Goal: Complete application form: Complete application form

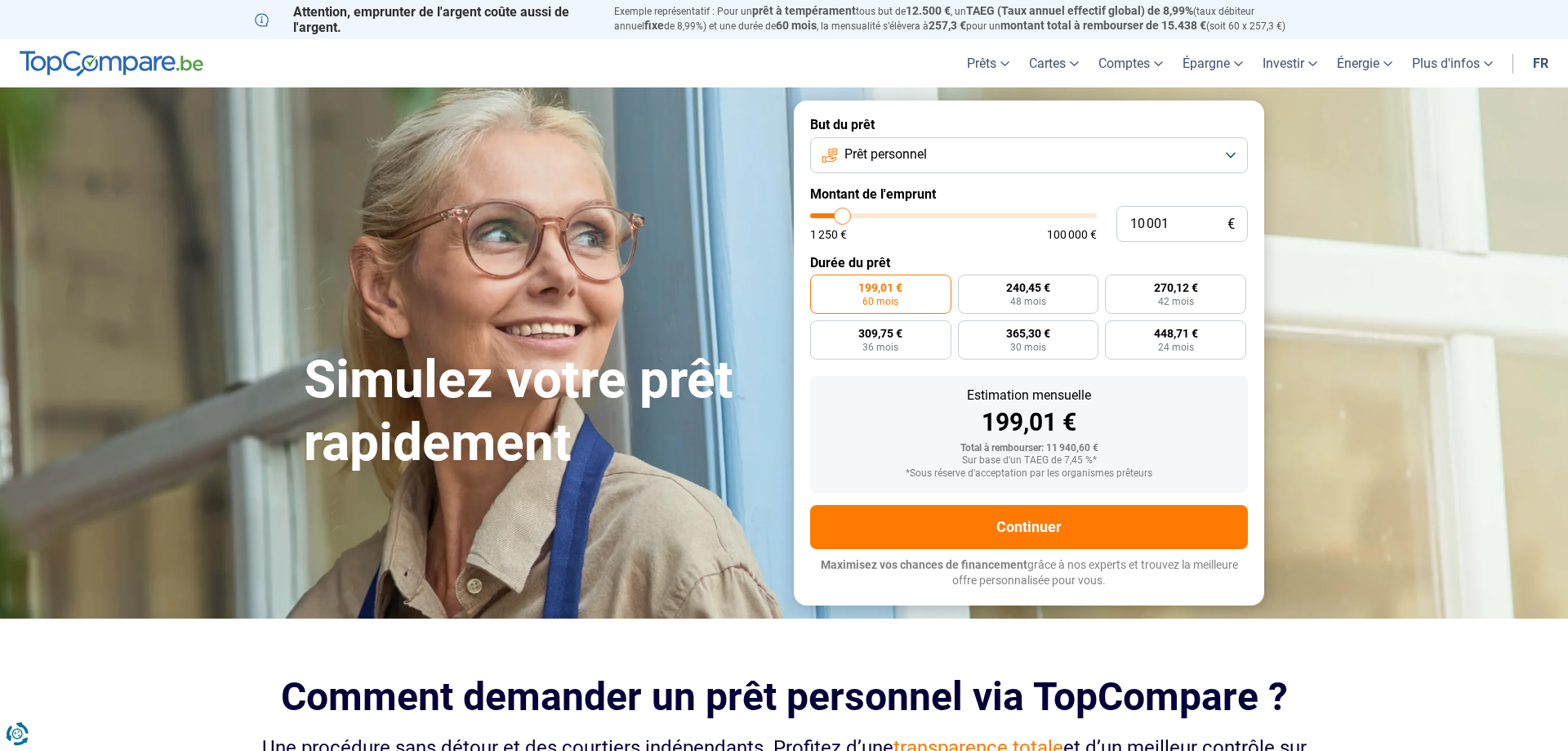
click at [932, 163] on button "Prêt personnel" at bounding box center [1028, 155] width 438 height 36
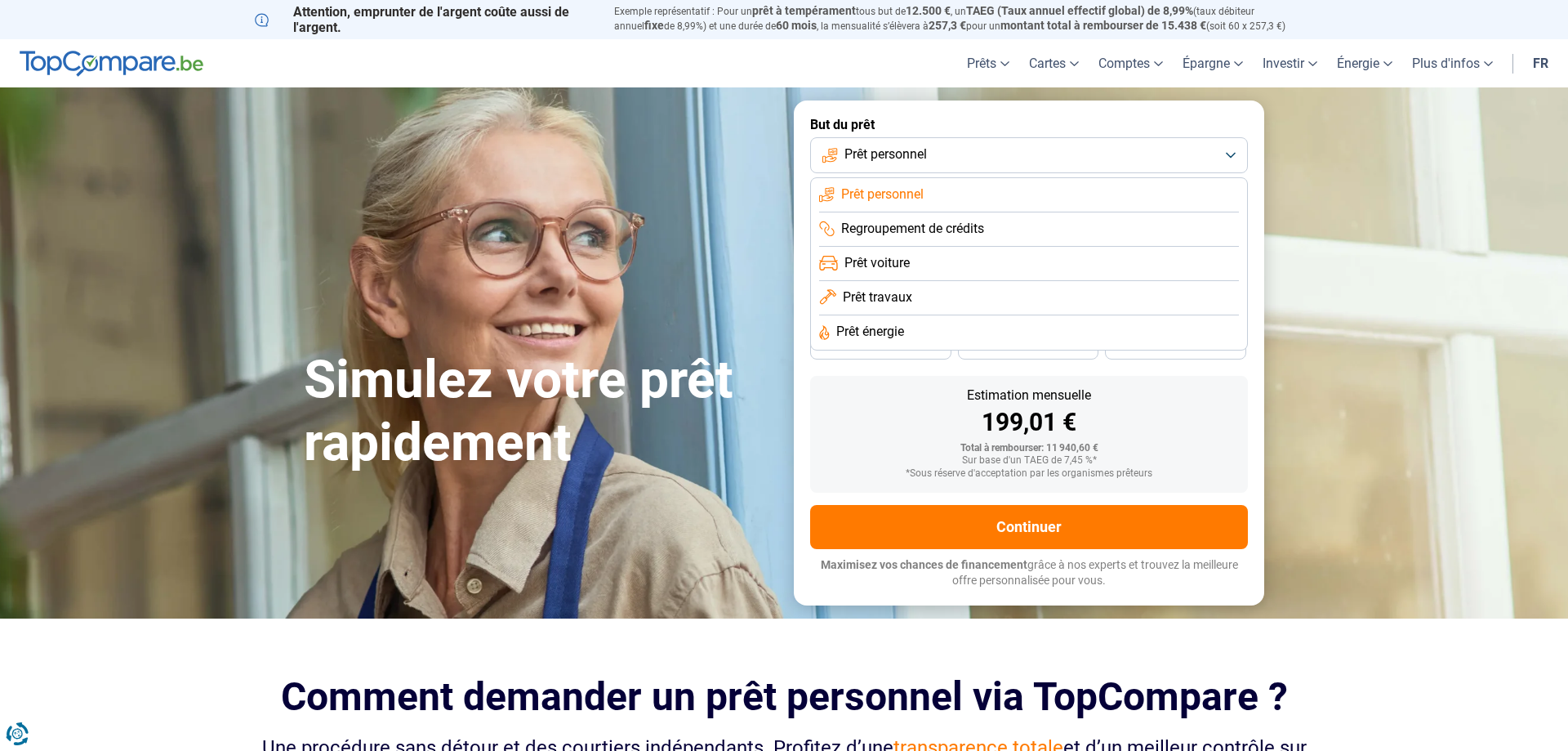
click at [904, 258] on span "Prêt voiture" at bounding box center [877, 262] width 65 height 18
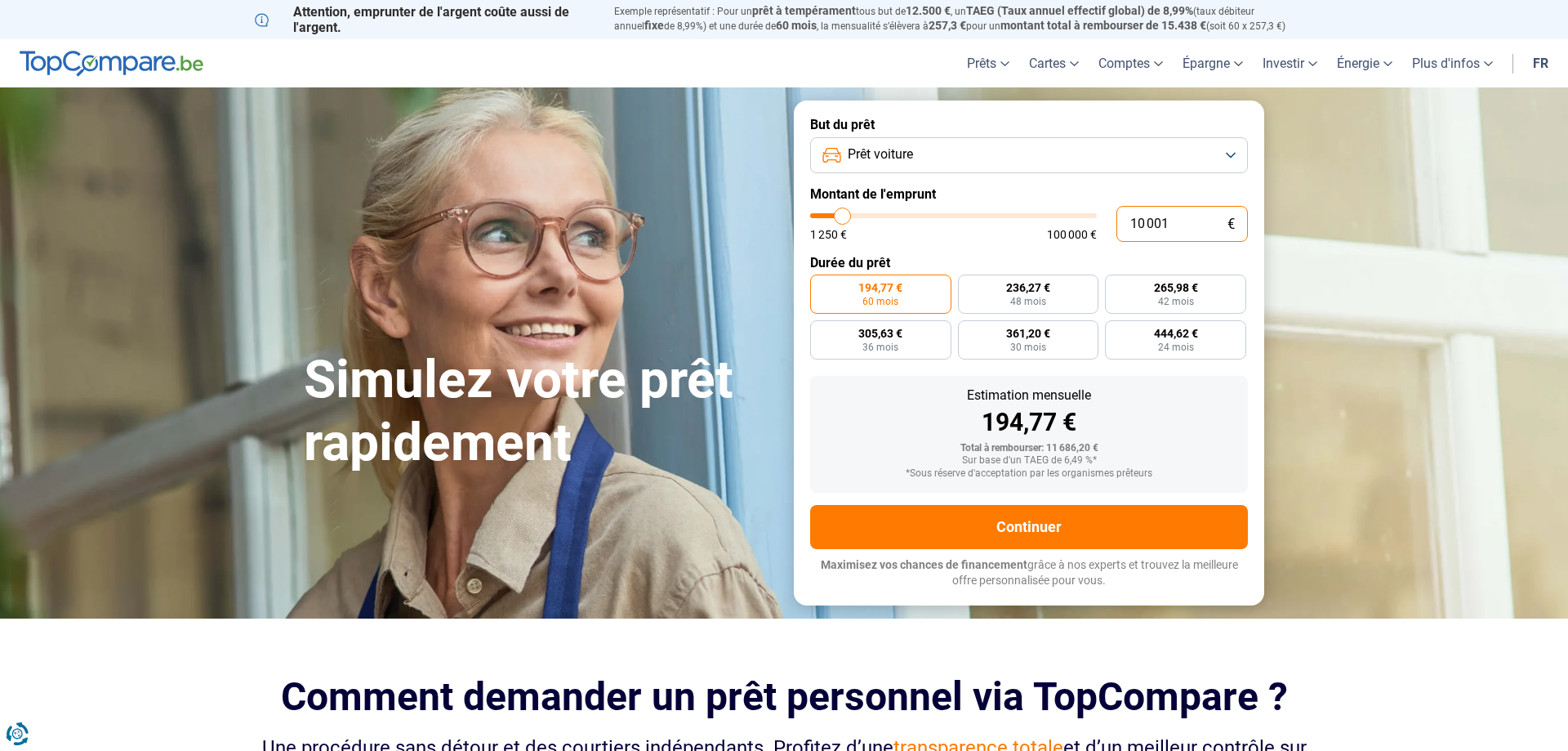
drag, startPoint x: 1206, startPoint y: 225, endPoint x: 1086, endPoint y: 221, distance: 120.1
click at [1116, 221] on input "10 001" at bounding box center [1182, 223] width 132 height 36
type input "5"
type input "1250"
type input "51"
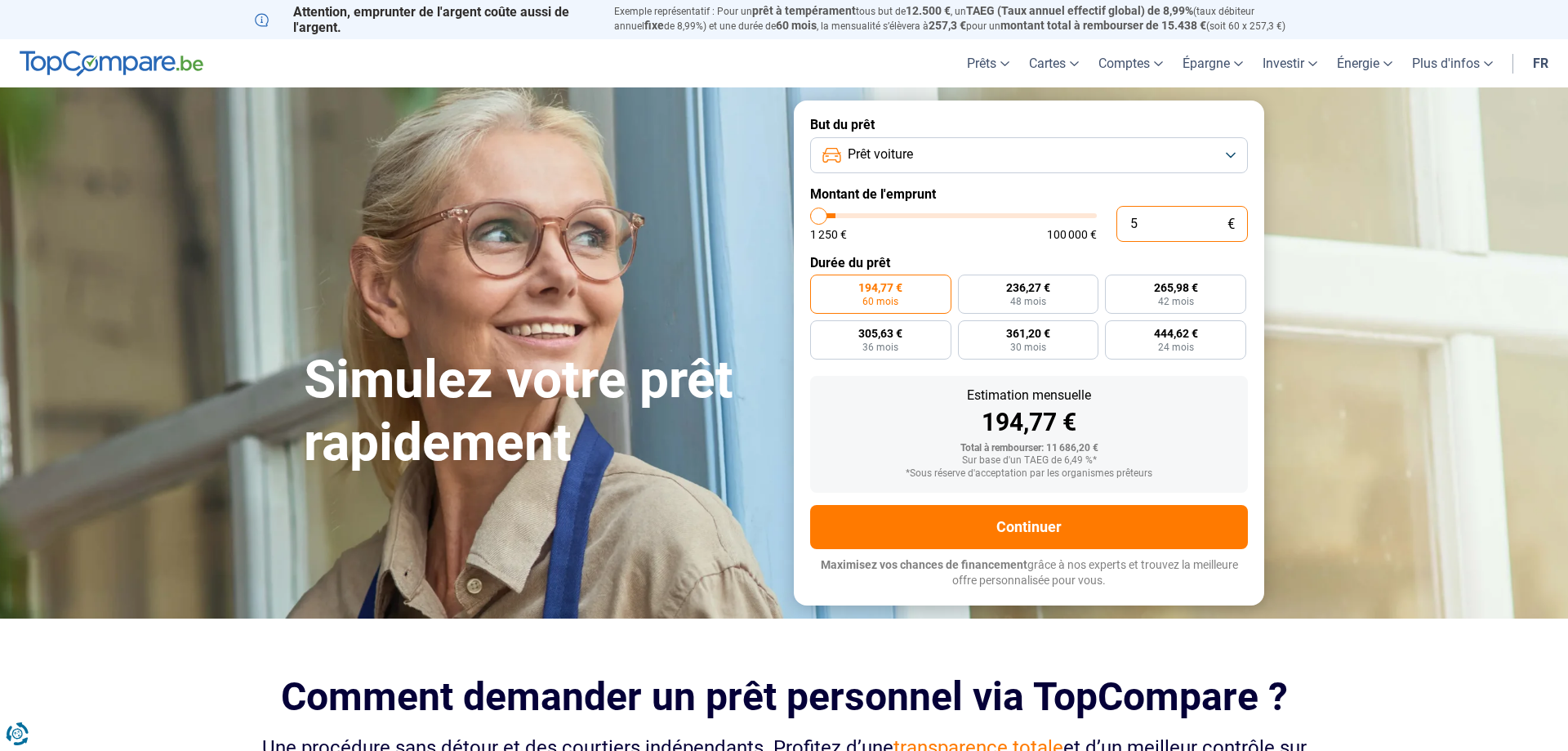
type input "1250"
type input "510"
type input "1250"
type input "5 100"
type input "5000"
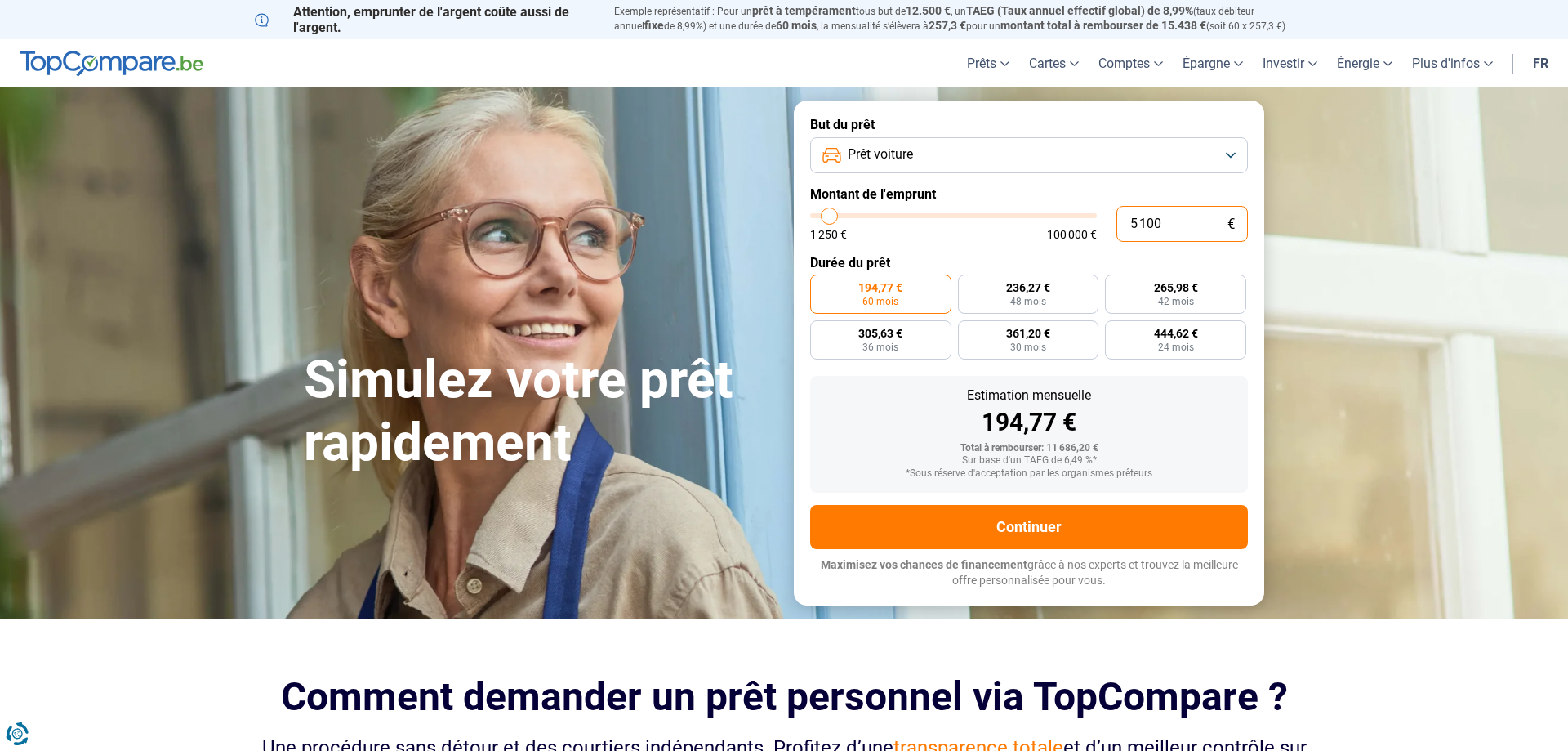
type input "51 000"
type input "51000"
radio input "false"
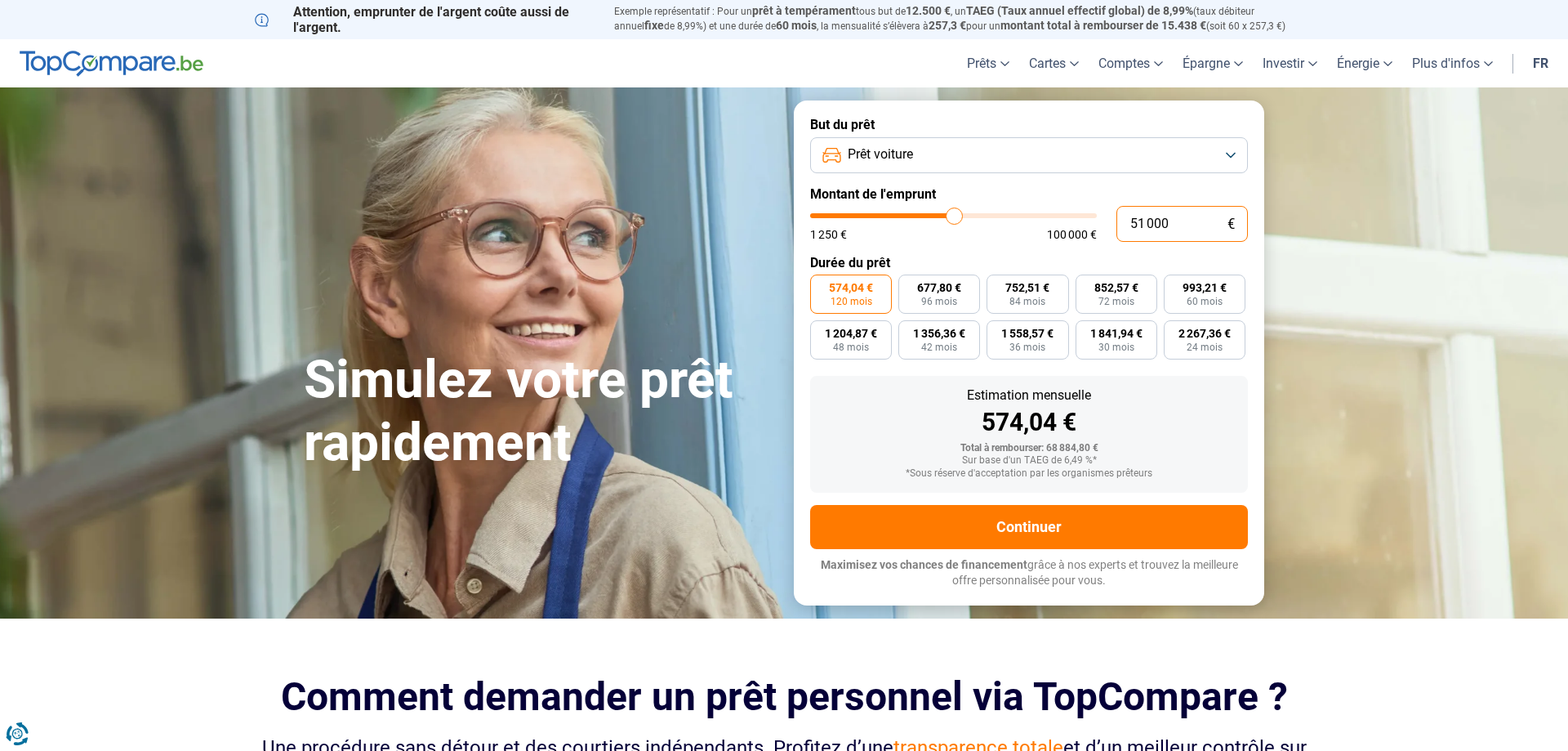
drag, startPoint x: 1188, startPoint y: 221, endPoint x: 1037, endPoint y: 218, distance: 151.0
click at [1116, 218] on input "51 000" at bounding box center [1182, 223] width 132 height 36
type input "5"
type input "1250"
type input "55"
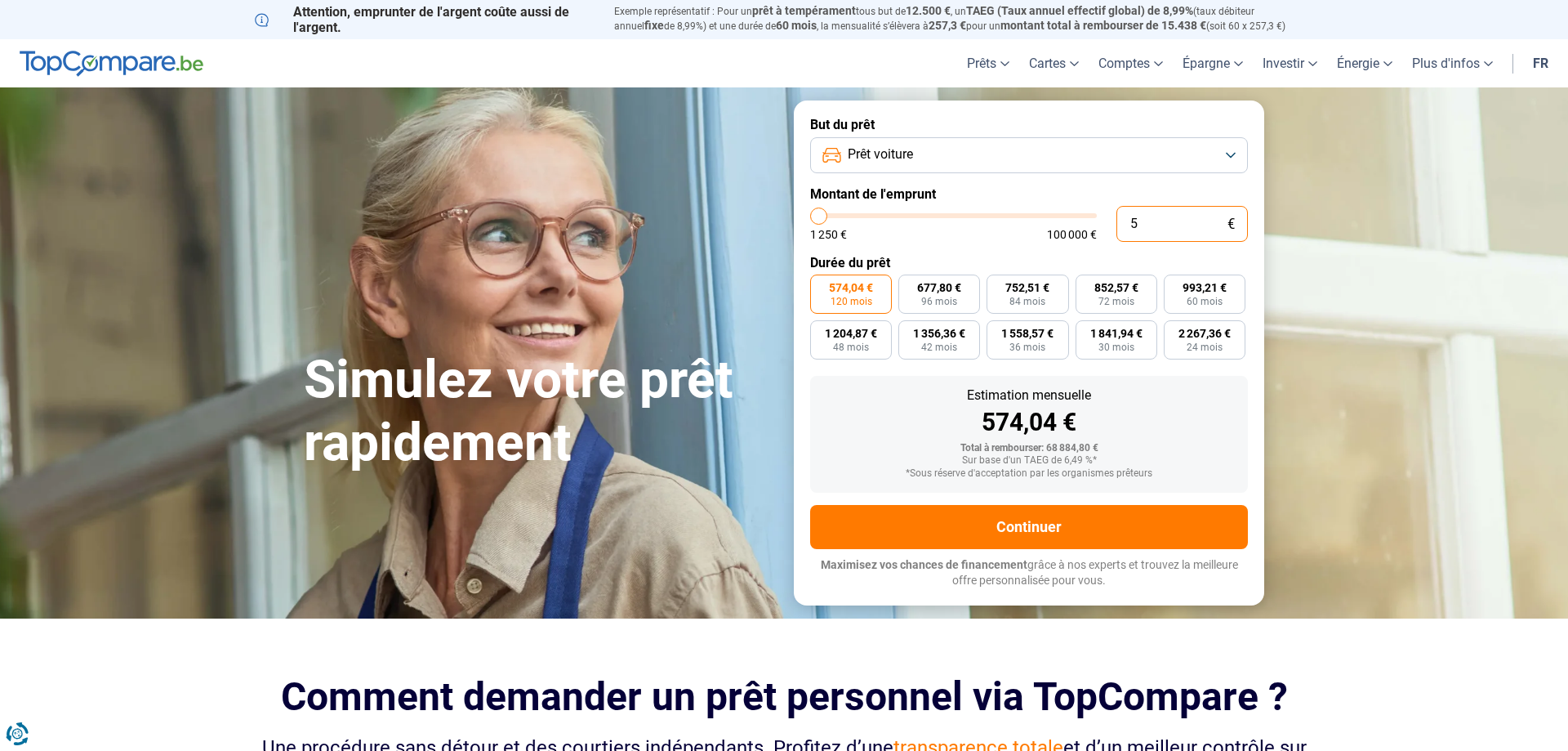
type input "1250"
type input "550"
type input "1250"
type input "5 500"
type input "5500"
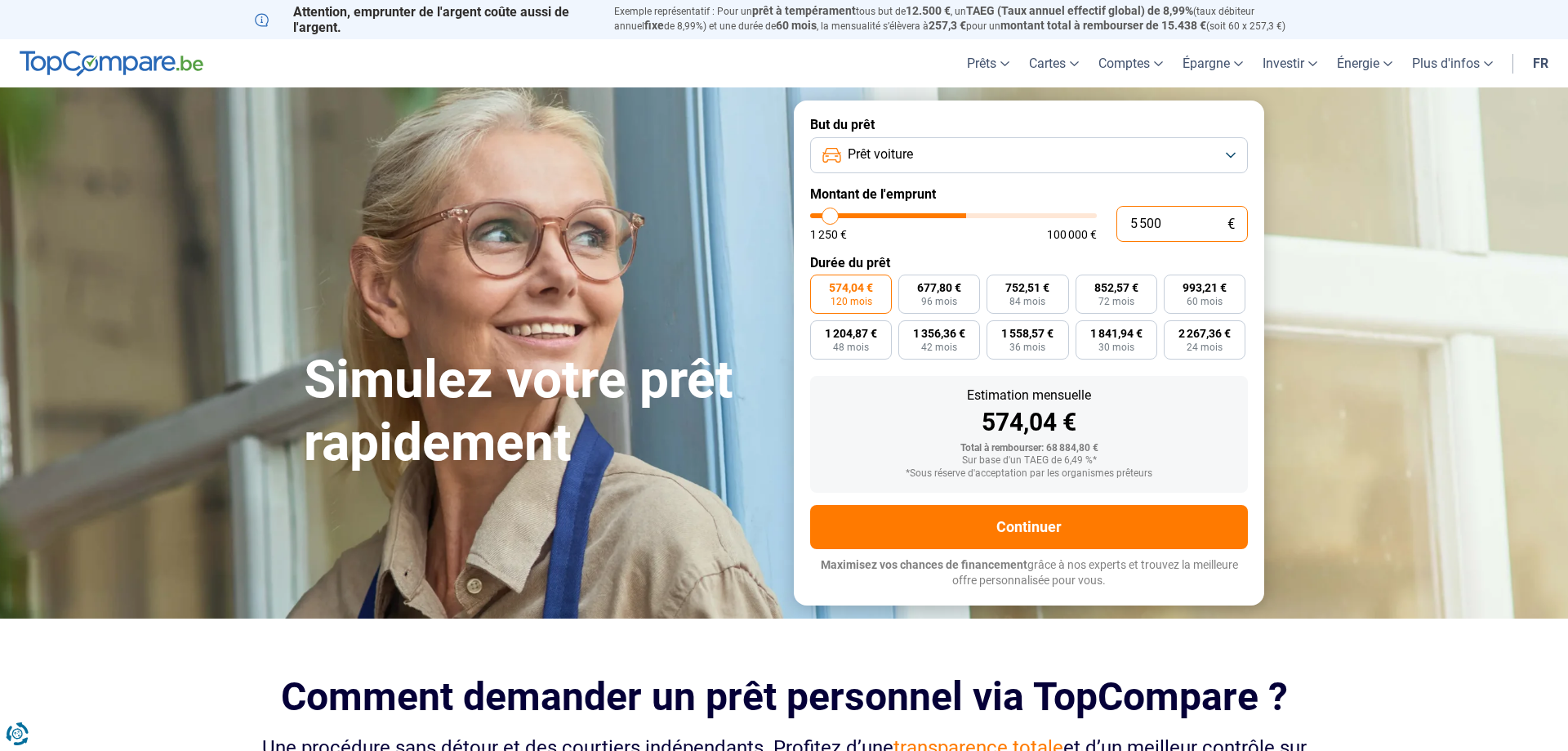
type input "55 000"
type input "55000"
drag, startPoint x: 1191, startPoint y: 216, endPoint x: 1002, endPoint y: 214, distance: 189.0
click at [1116, 214] on input "55 000" at bounding box center [1182, 223] width 132 height 36
type input "6"
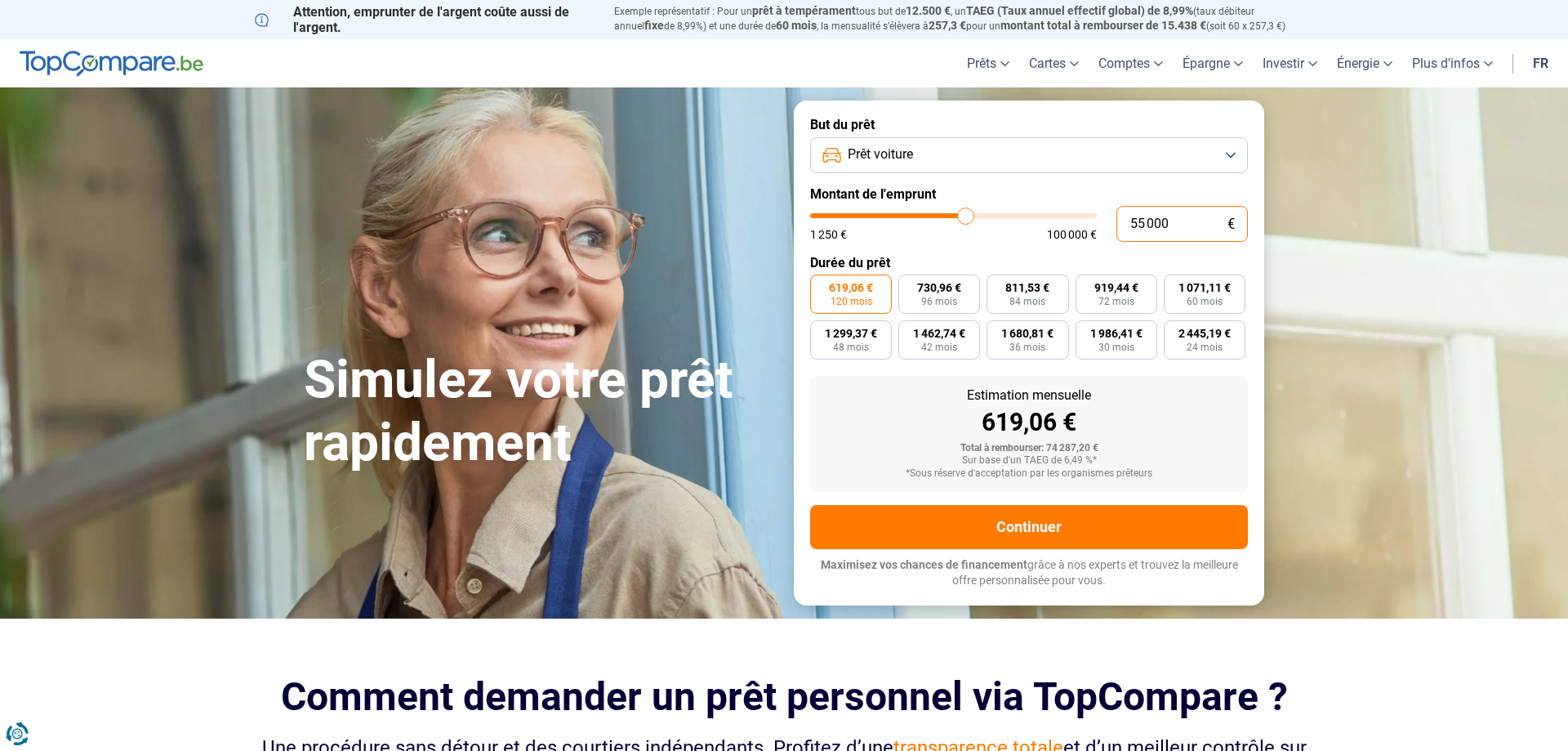
type input "1250"
type input "67"
type input "1250"
type input "670"
type input "1250"
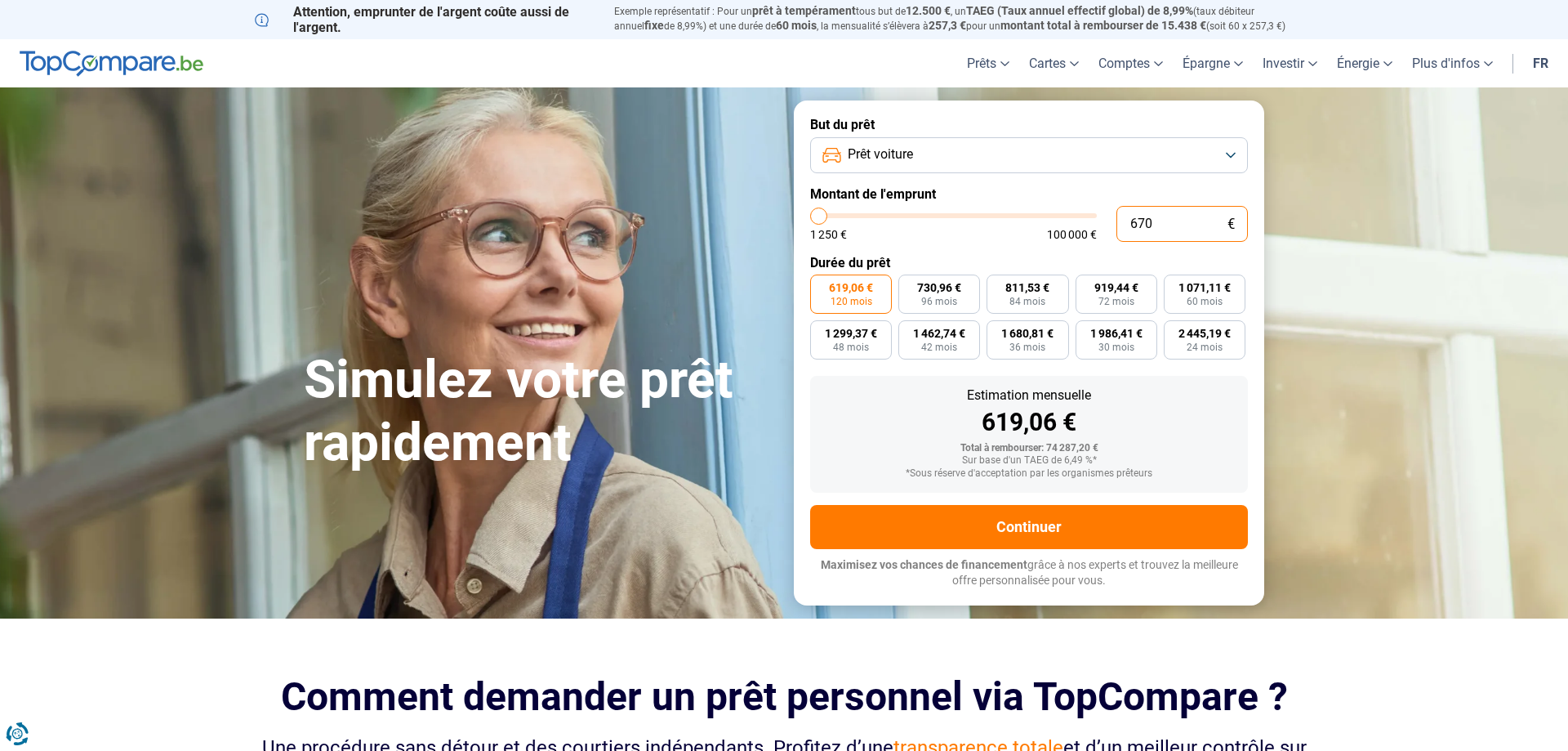
type input "6 700"
type input "6750"
type input "67 000"
type input "67000"
drag, startPoint x: 1182, startPoint y: 210, endPoint x: 1062, endPoint y: 211, distance: 120.0
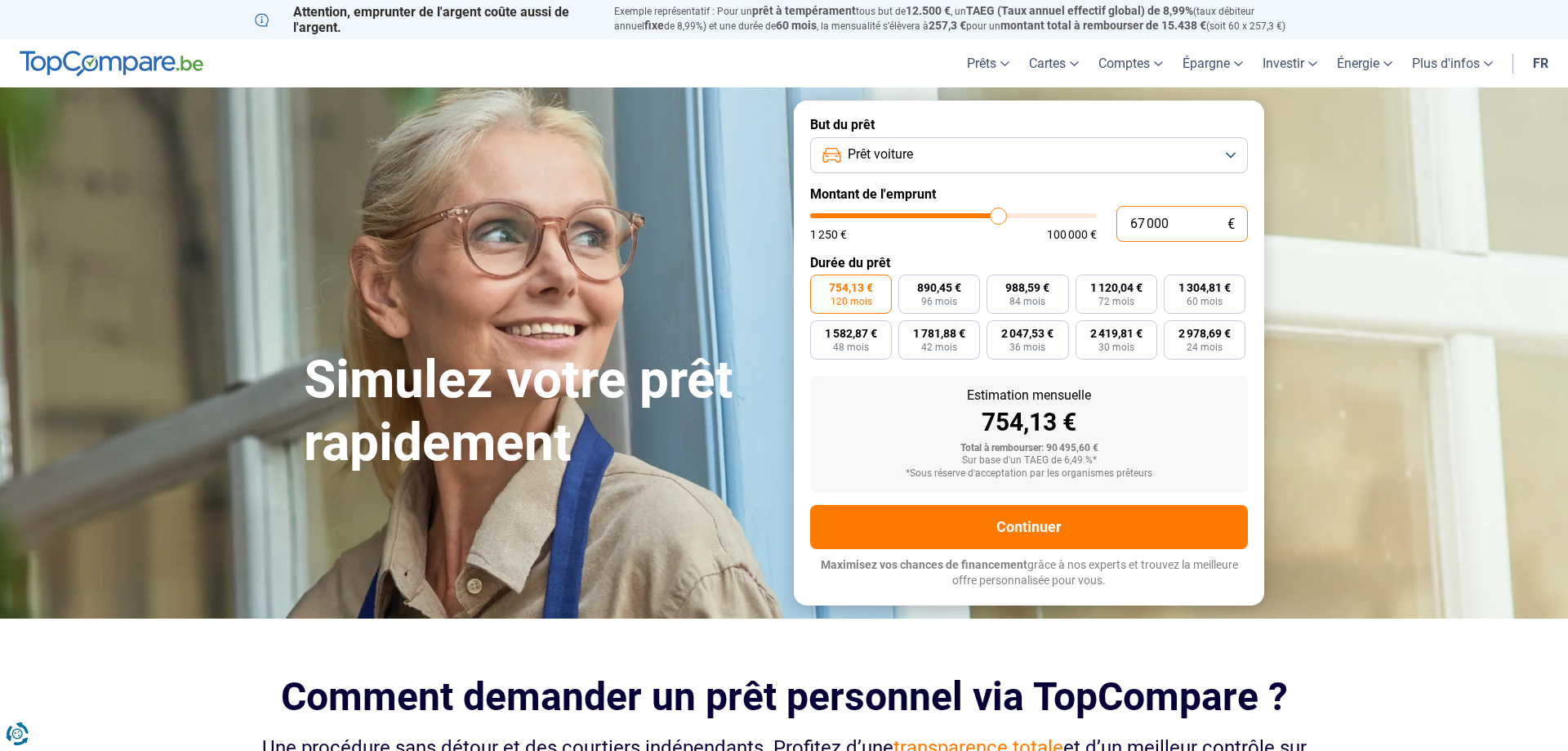
click at [1116, 211] on input "67 000" at bounding box center [1182, 223] width 132 height 36
type input "5"
type input "1250"
type input "57"
type input "1250"
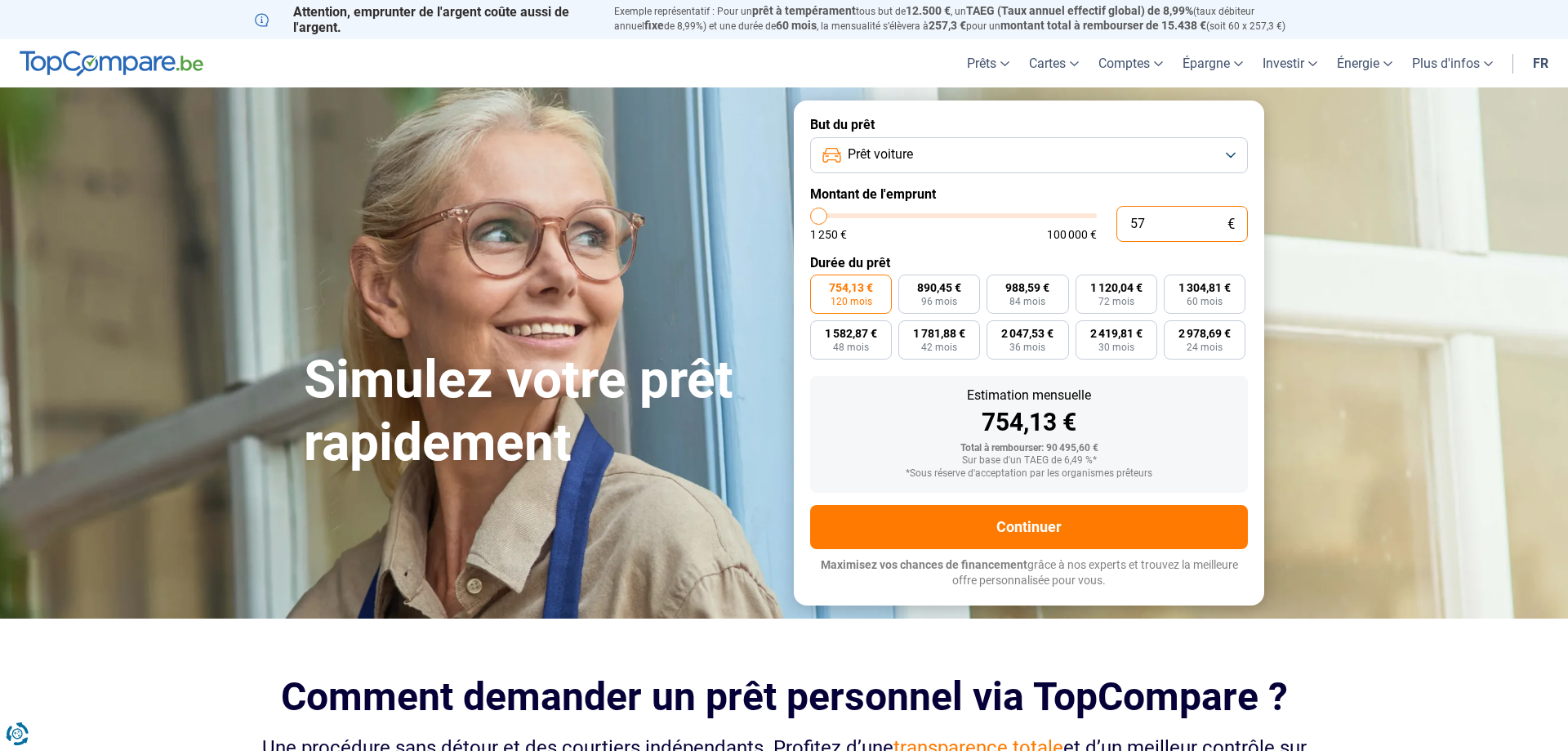
type input "570"
type input "1250"
type input "5 700"
type input "5750"
type input "57 000"
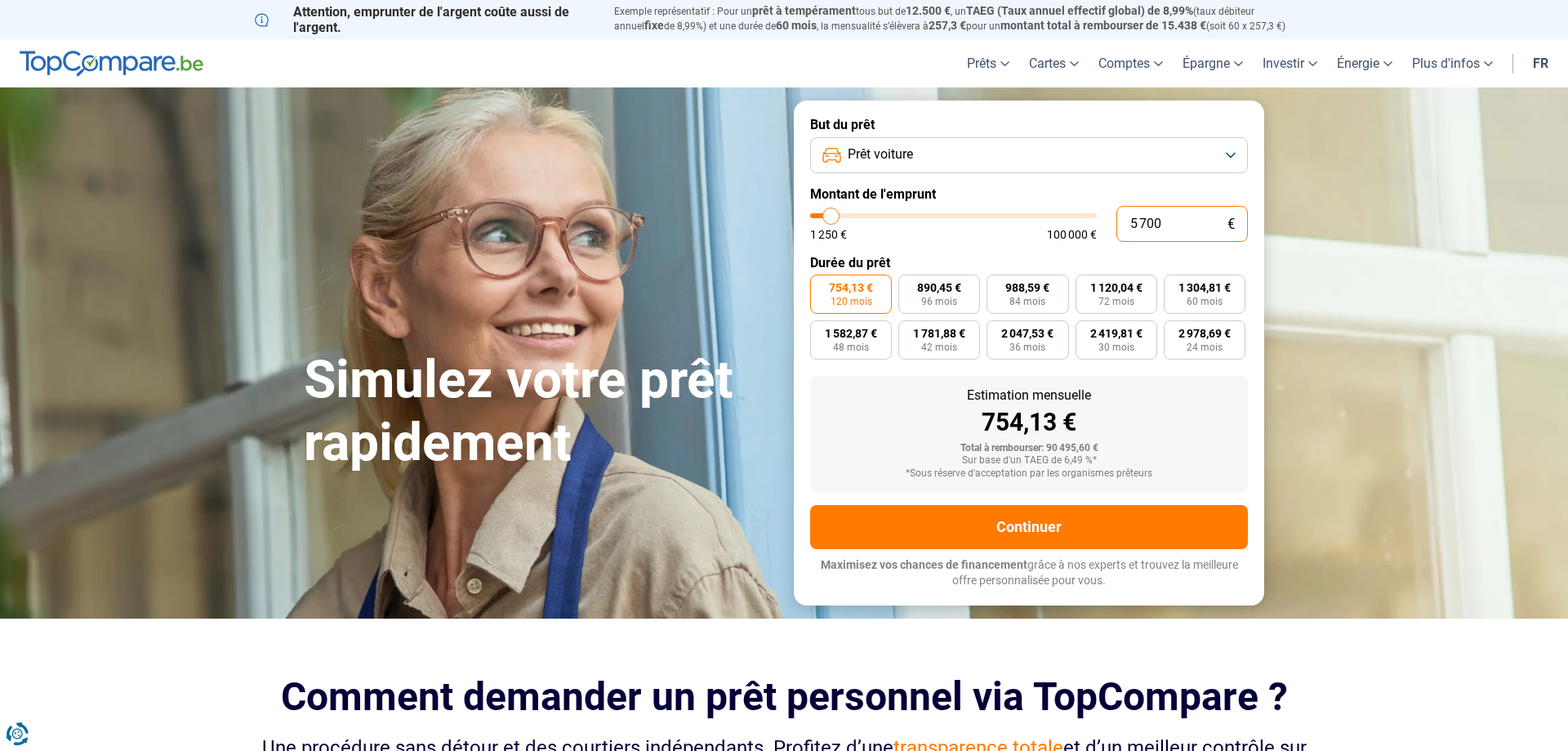
type input "57000"
drag, startPoint x: 1192, startPoint y: 228, endPoint x: 980, endPoint y: 241, distance: 212.4
click at [1116, 229] on input "57 000" at bounding box center [1182, 223] width 132 height 36
type input "5"
type input "1250"
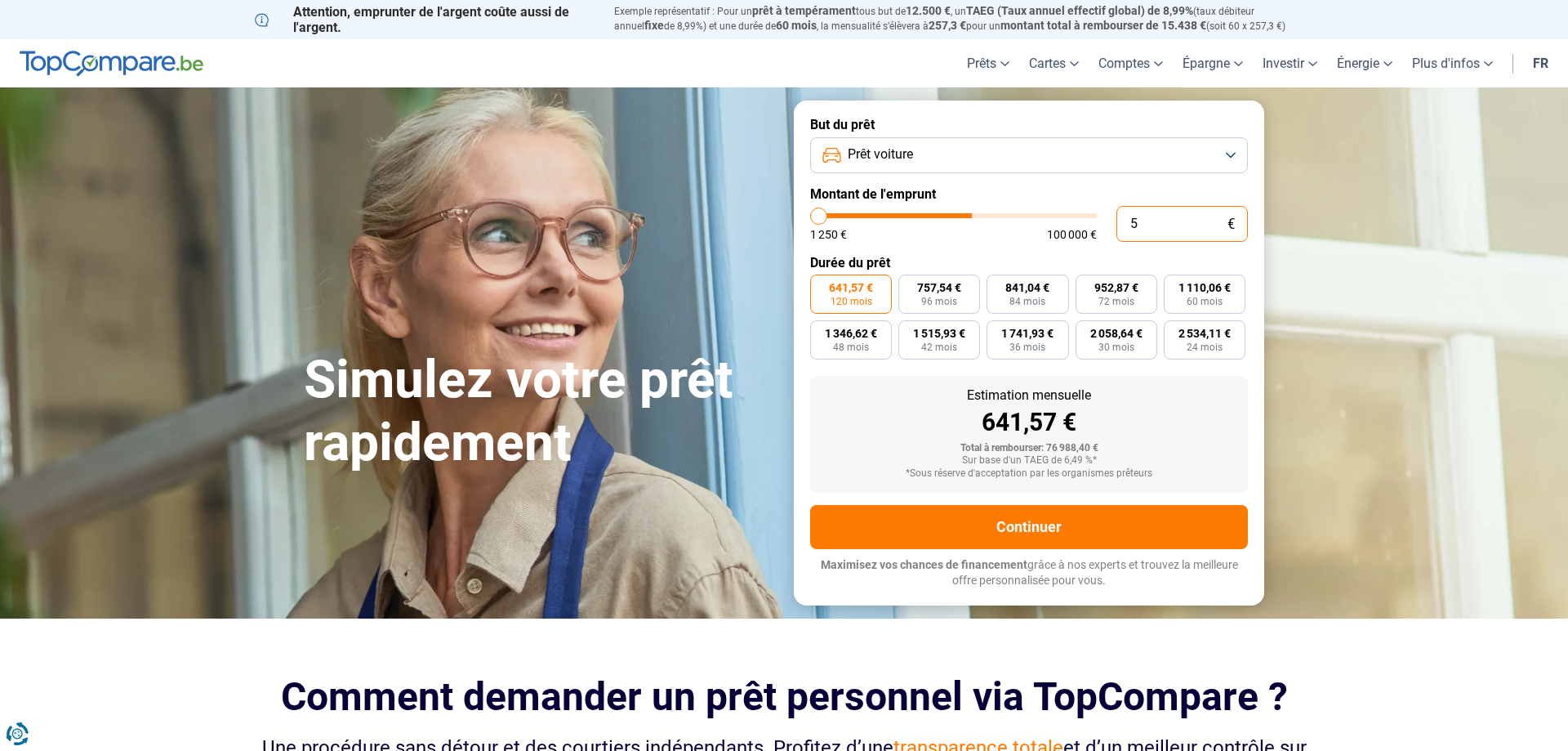
type input "55"
type input "1250"
type input "550"
type input "1250"
type input "5 500"
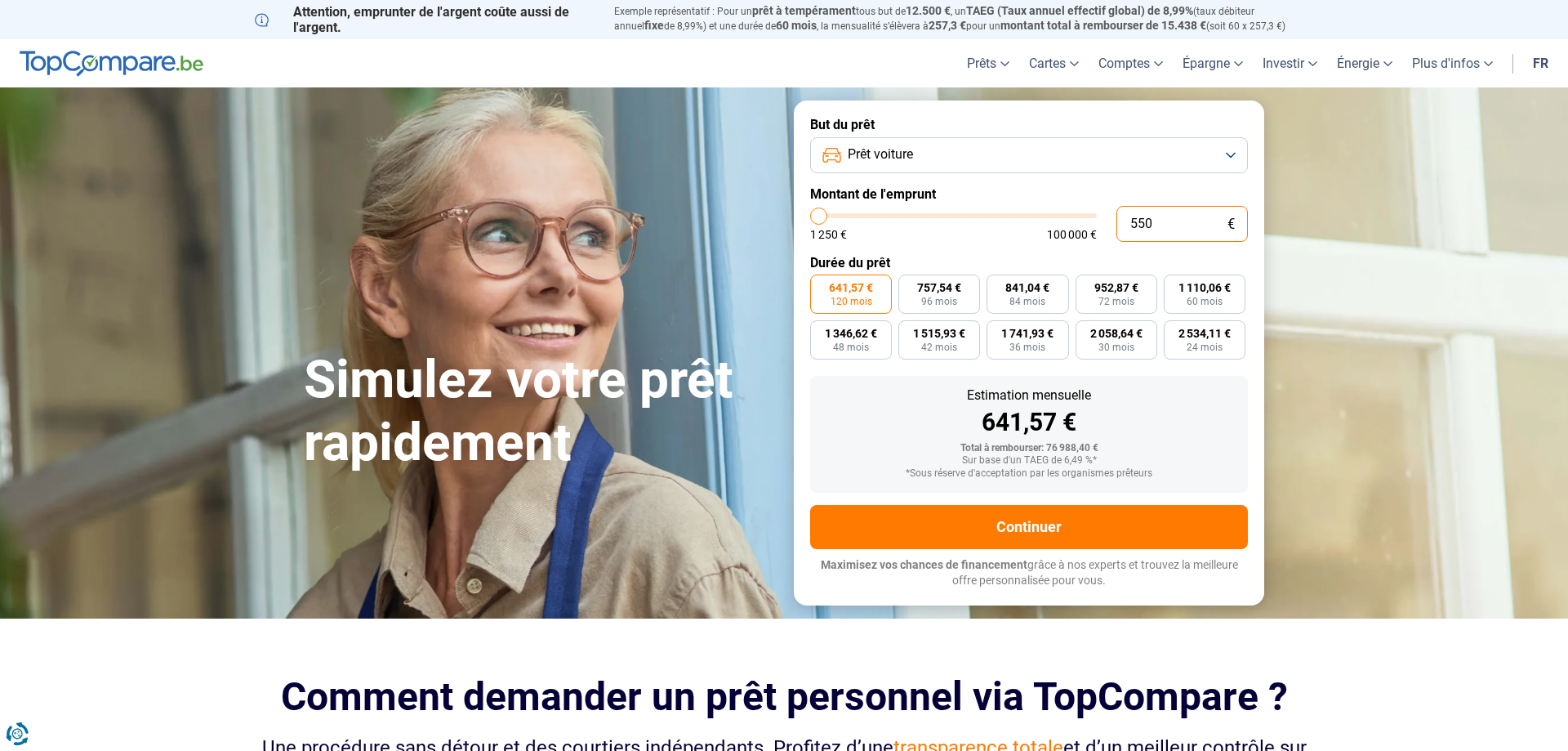
type input "5500"
type input "55 000"
type input "55000"
drag, startPoint x: 1196, startPoint y: 227, endPoint x: 1040, endPoint y: 226, distance: 156.0
click at [1116, 226] on input "55 000" at bounding box center [1182, 223] width 132 height 36
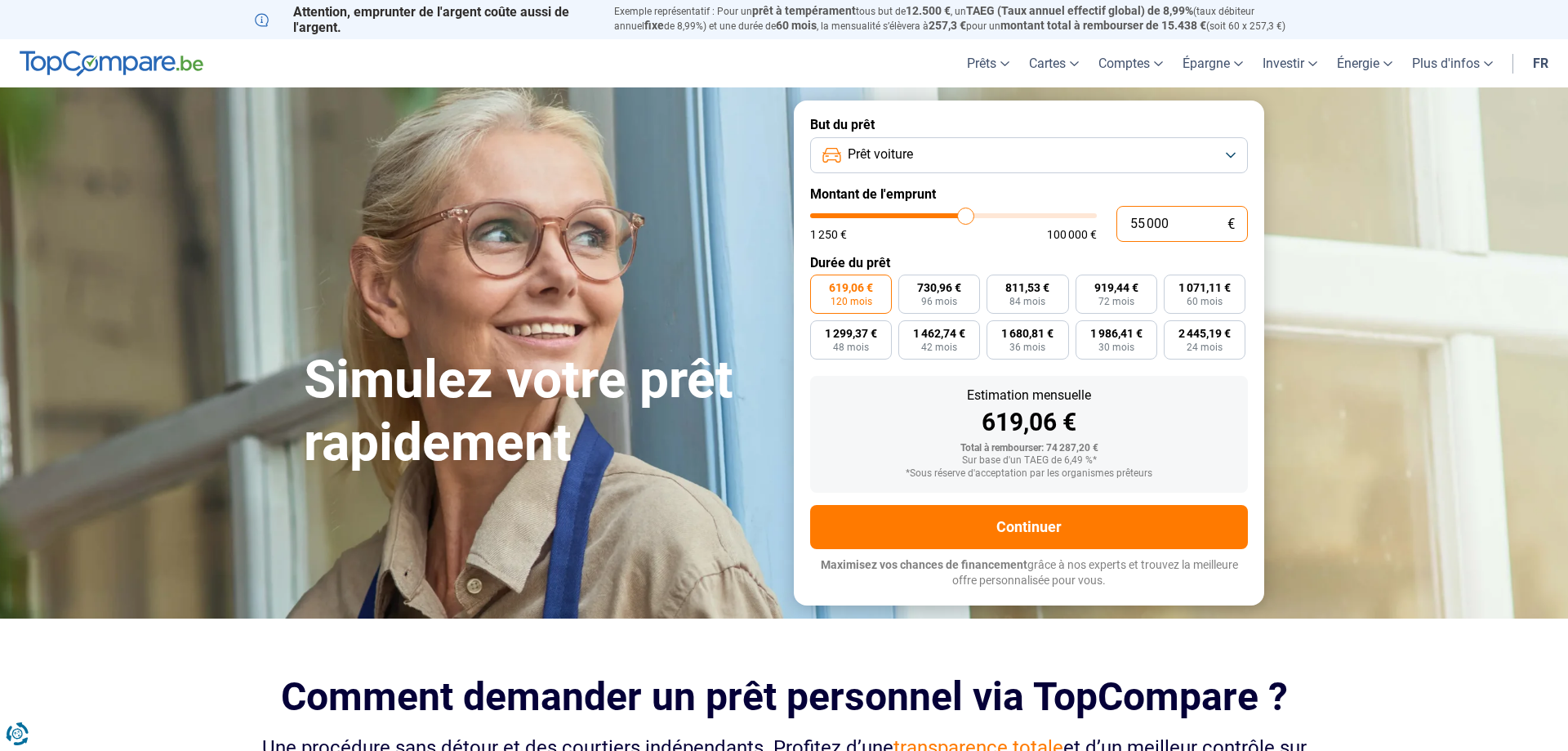
type input "5"
type input "1250"
type input "50"
type input "1250"
type input "500"
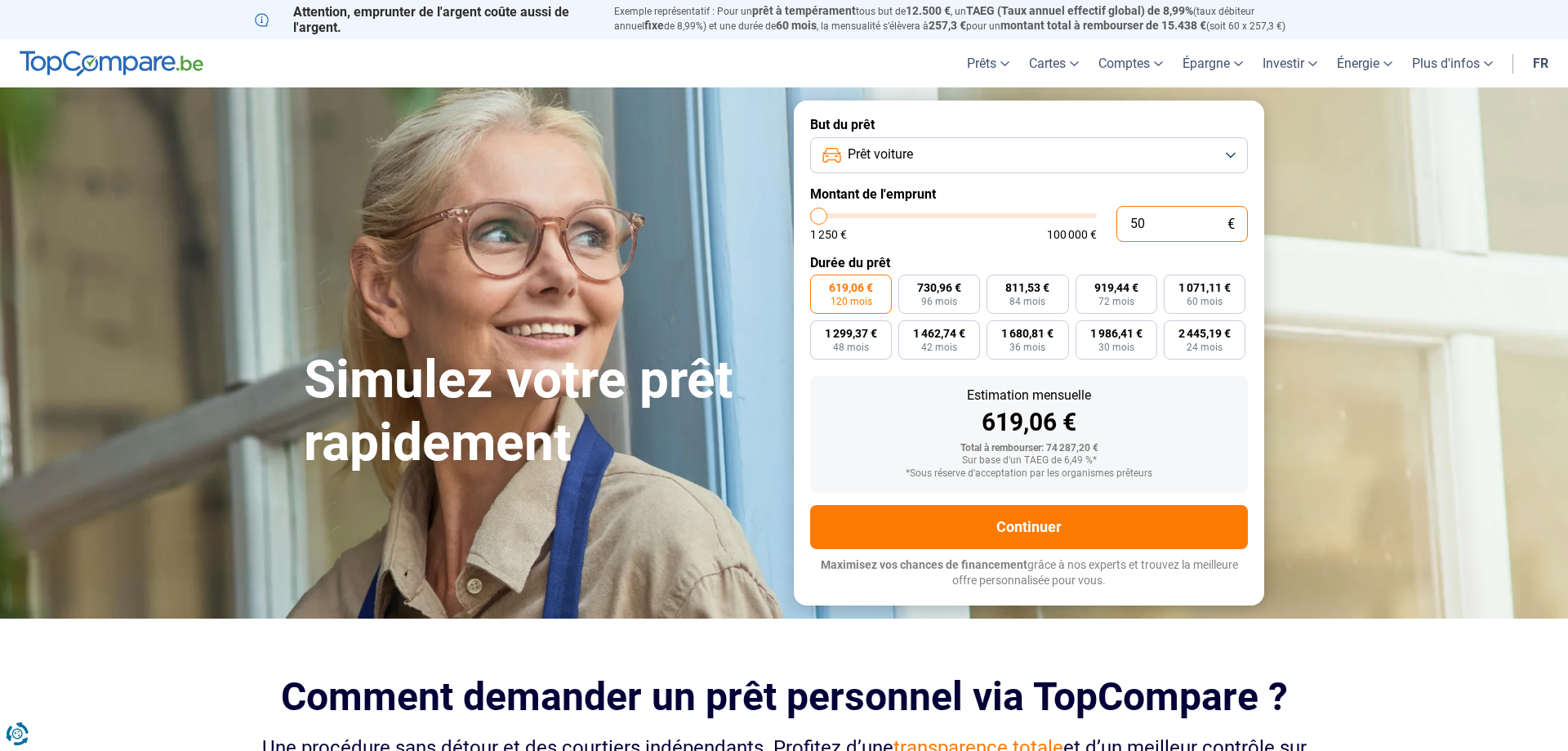
type input "1250"
type input "5 000"
type input "5000"
type input "50 000"
type input "50000"
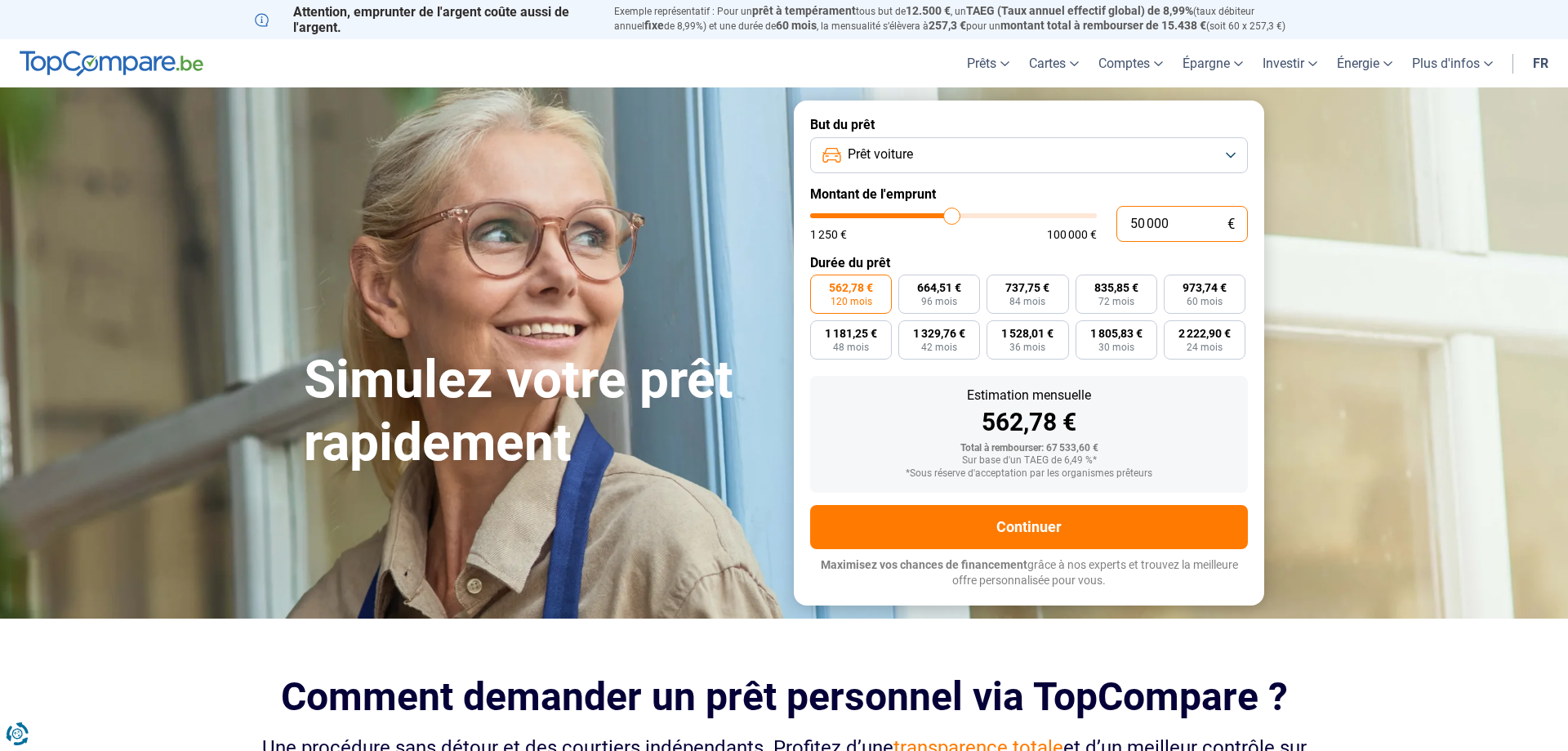
type input "5 000"
type input "5000"
type input "500"
type input "1250"
type input "50"
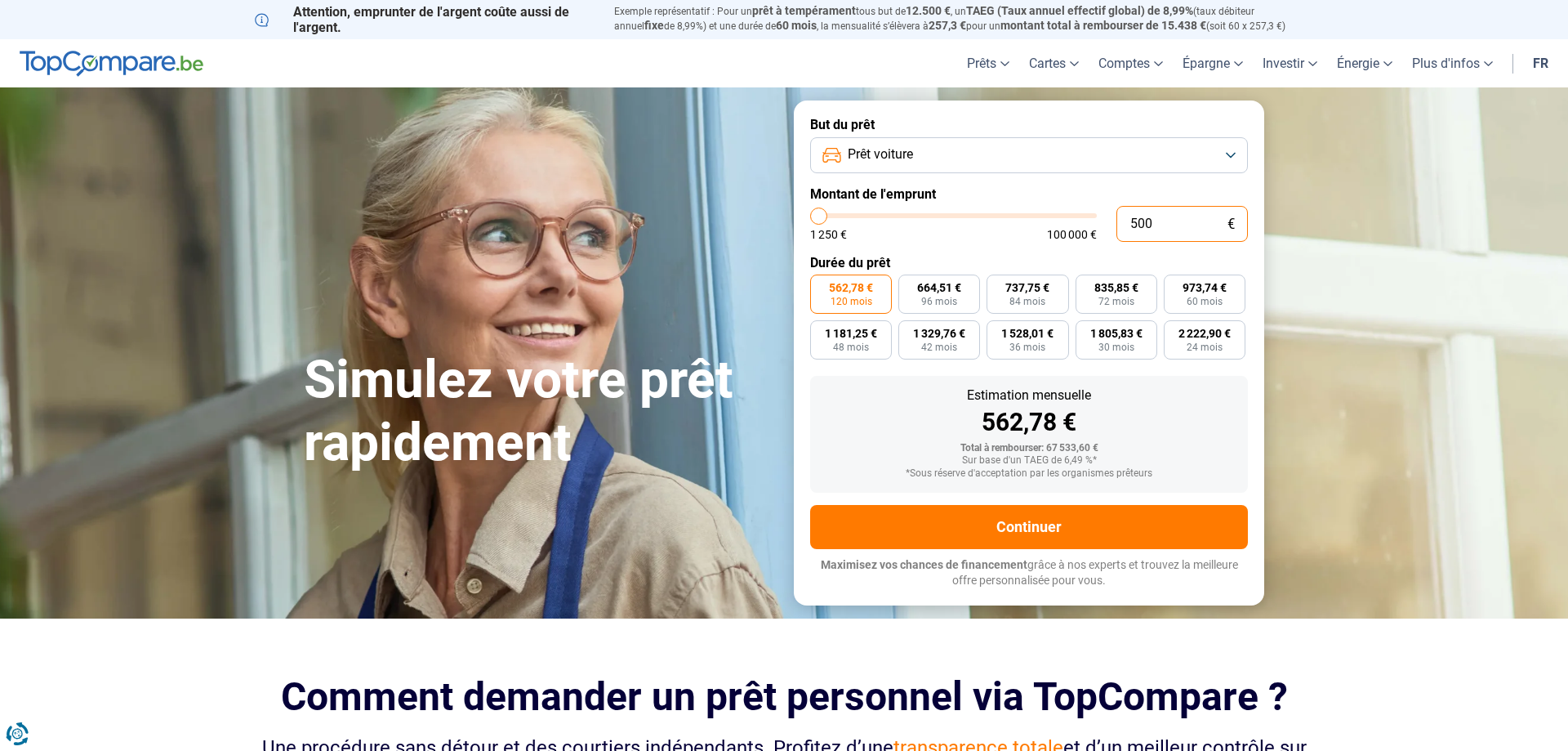
type input "1250"
type input "5"
type input "1250"
type input "0"
type input "1250"
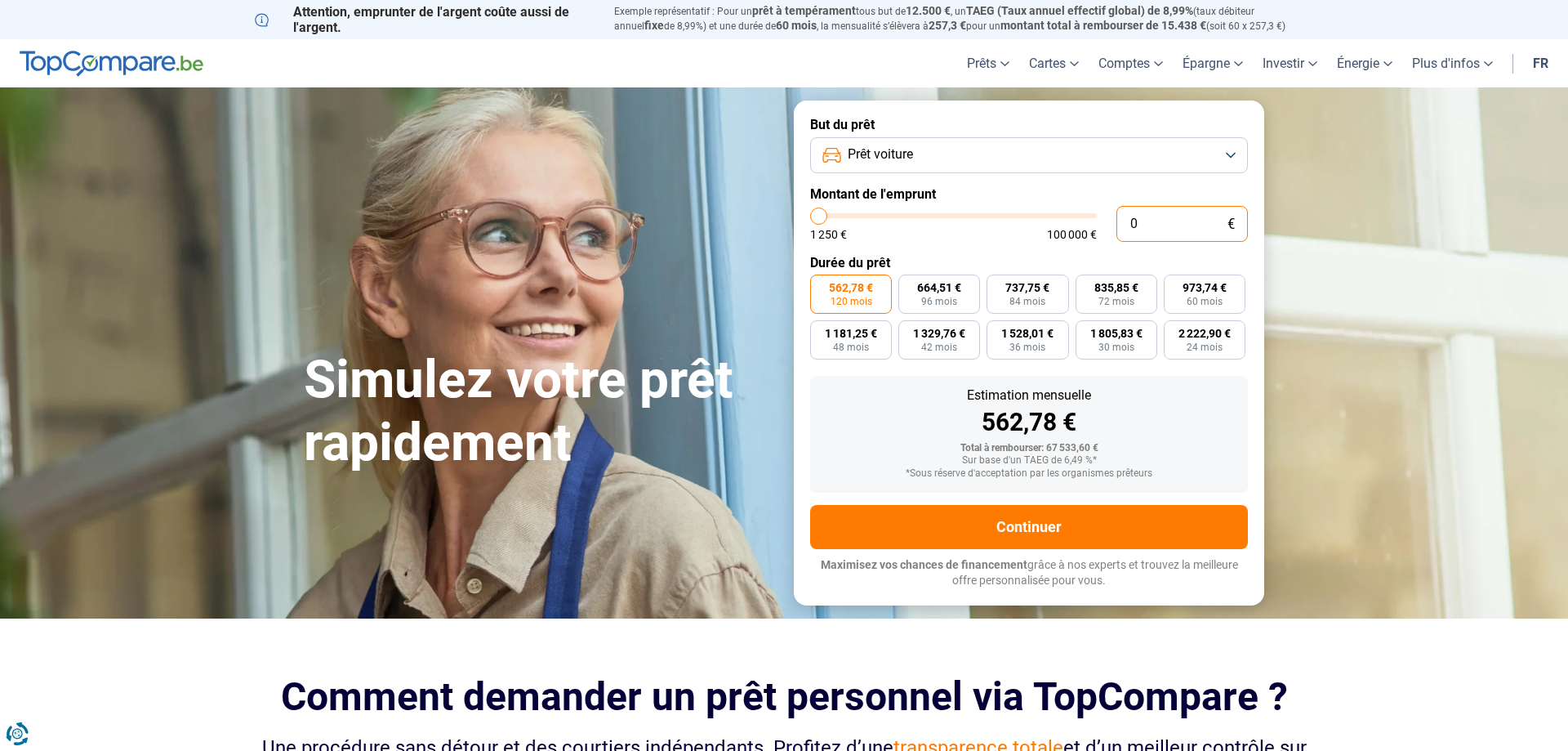
type input "6"
type input "1250"
type input "60"
type input "1250"
type input "600"
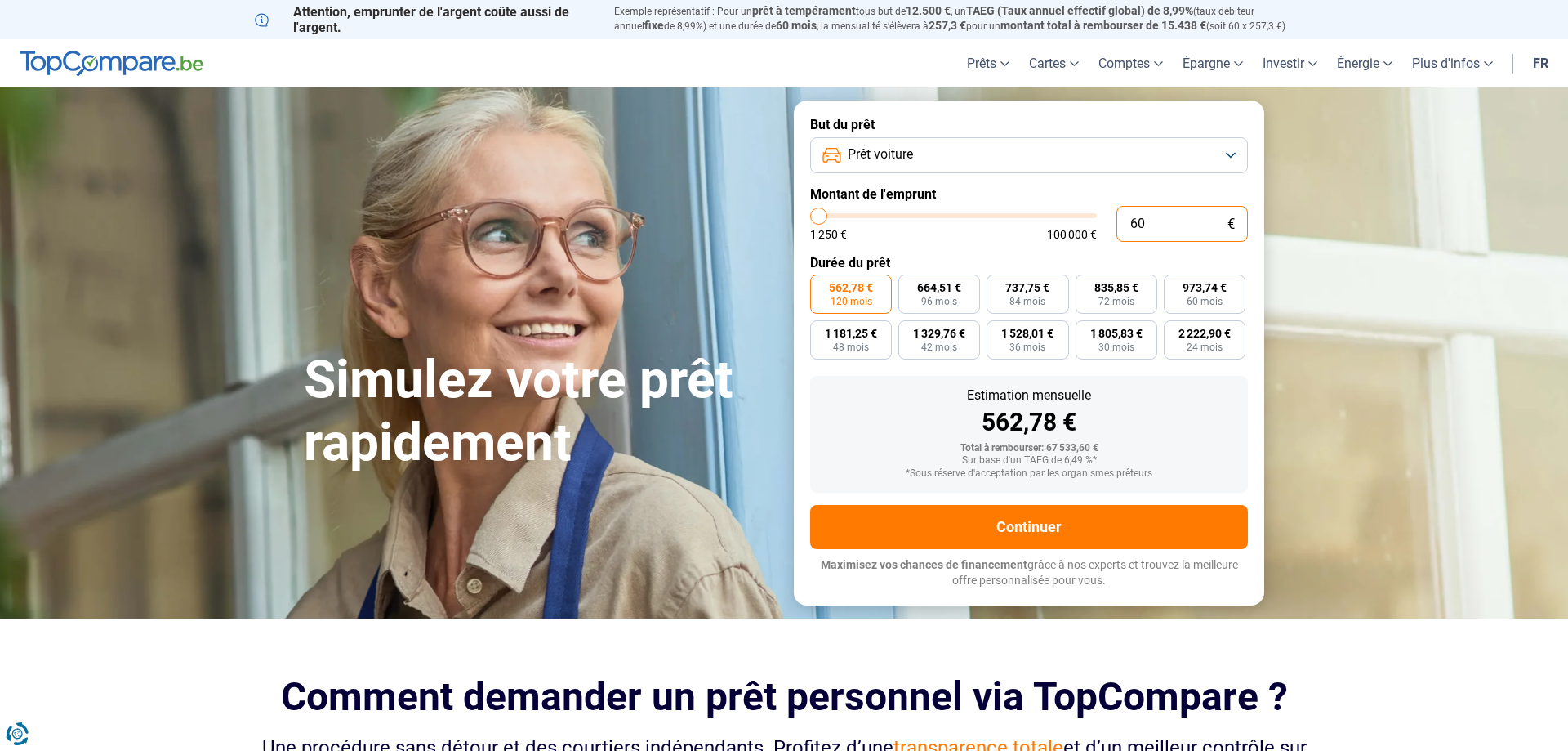
type input "1250"
type input "6 000"
type input "6000"
type input "60 000"
type input "60000"
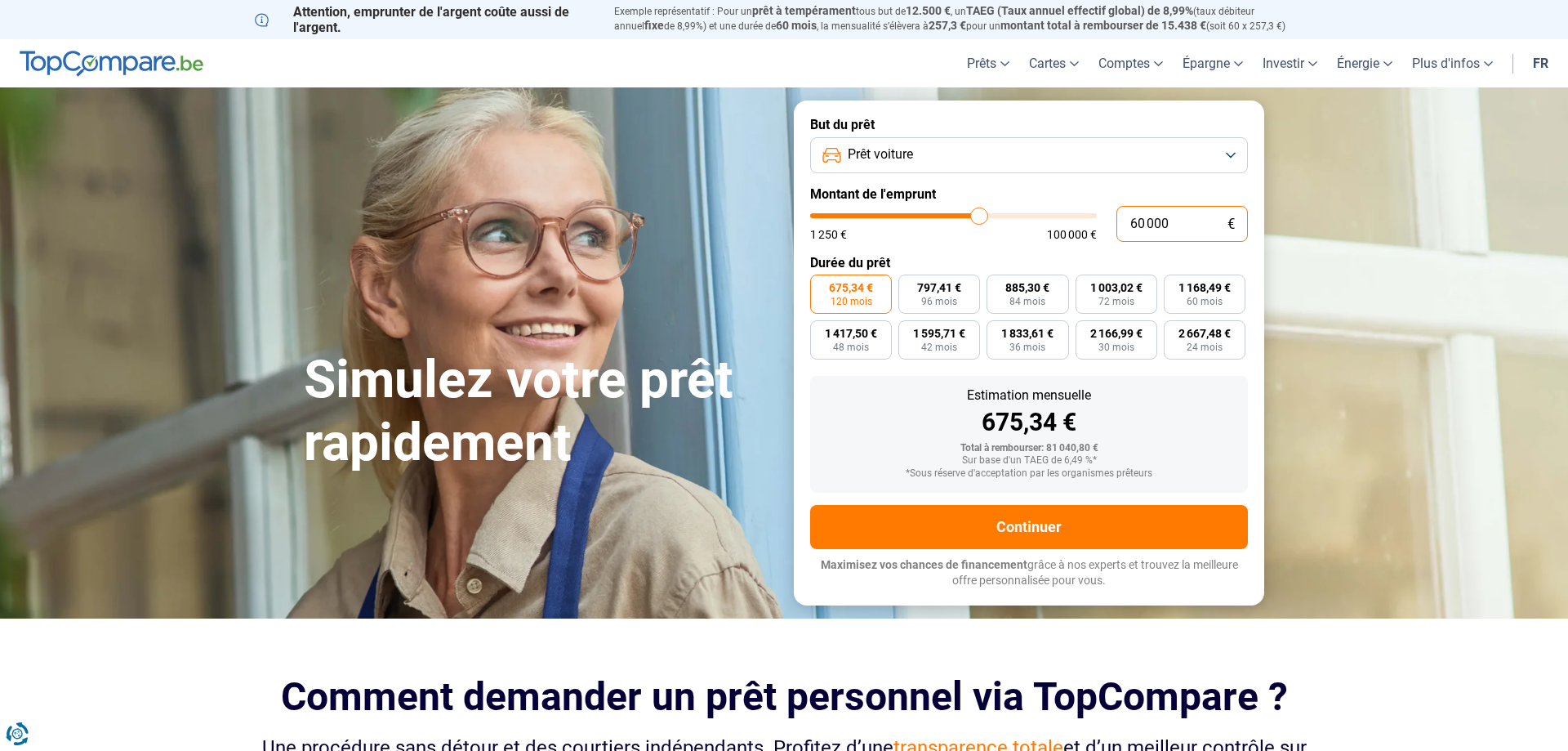
drag, startPoint x: 1170, startPoint y: 223, endPoint x: 985, endPoint y: 235, distance: 185.4
click at [1116, 235] on input "60 000" at bounding box center [1182, 223] width 132 height 36
type input "5"
type input "1250"
type input "58"
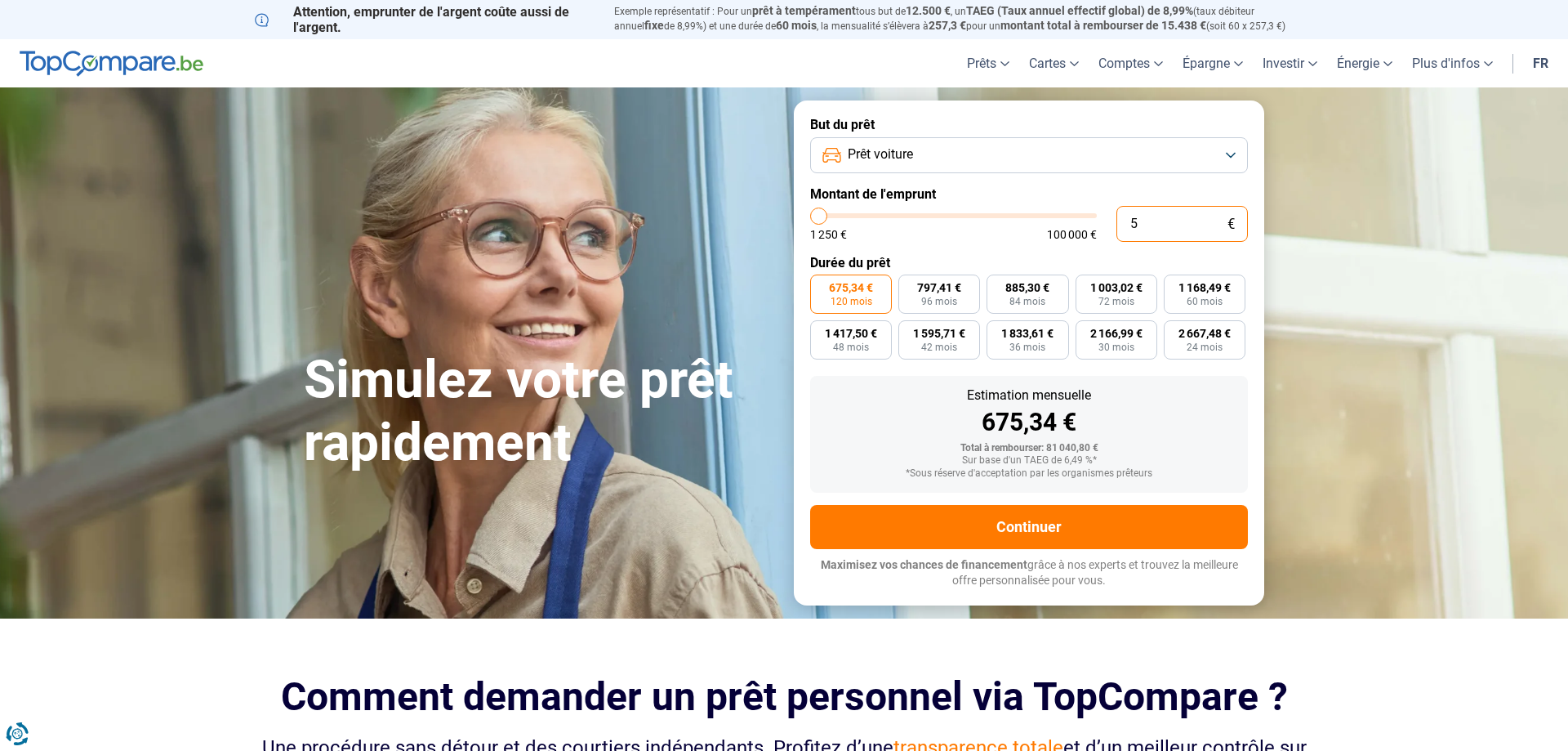
type input "1250"
type input "580"
type input "1250"
type input "5 800"
type input "5750"
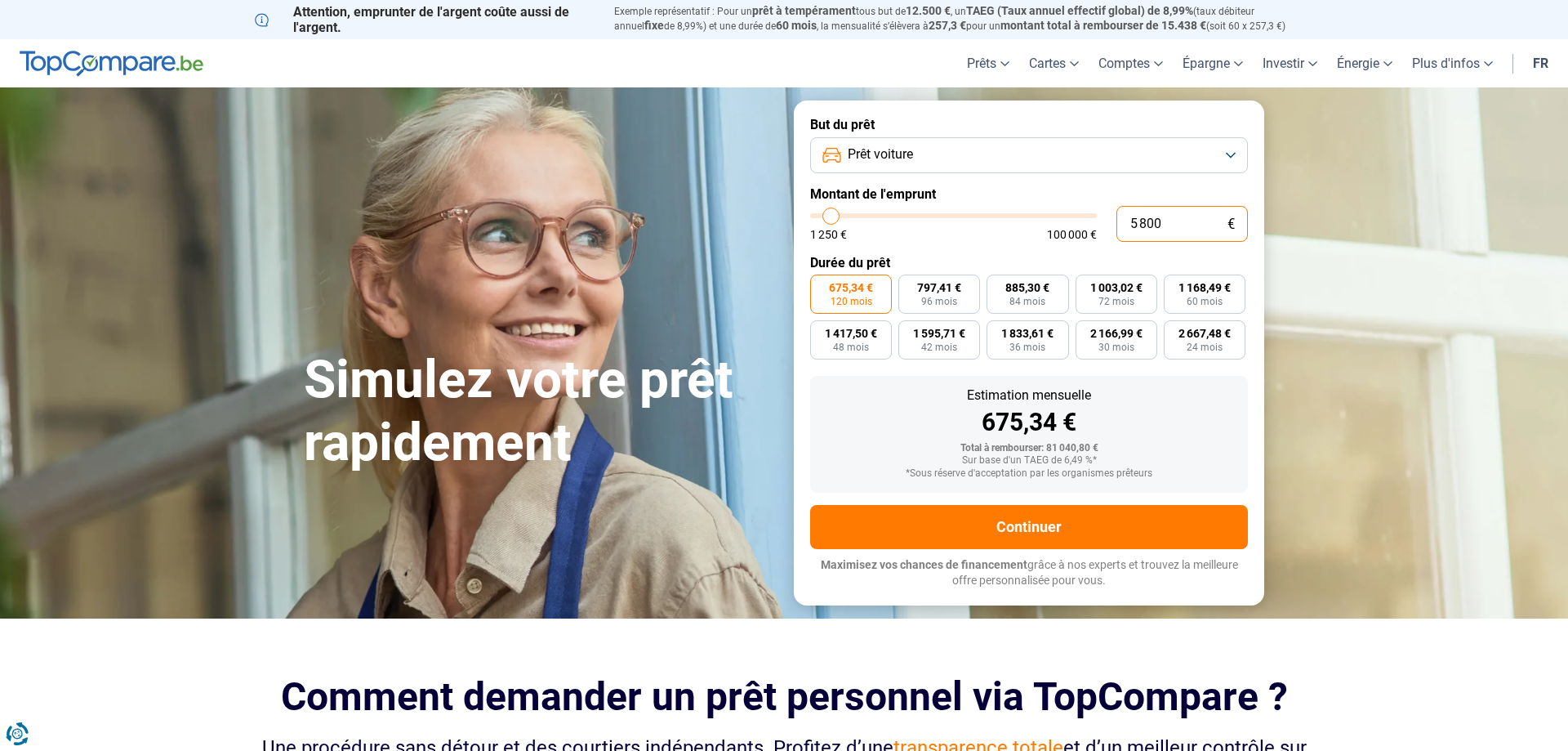
type input "58 000"
type input "58000"
type input "5 800"
type input "5750"
type input "580"
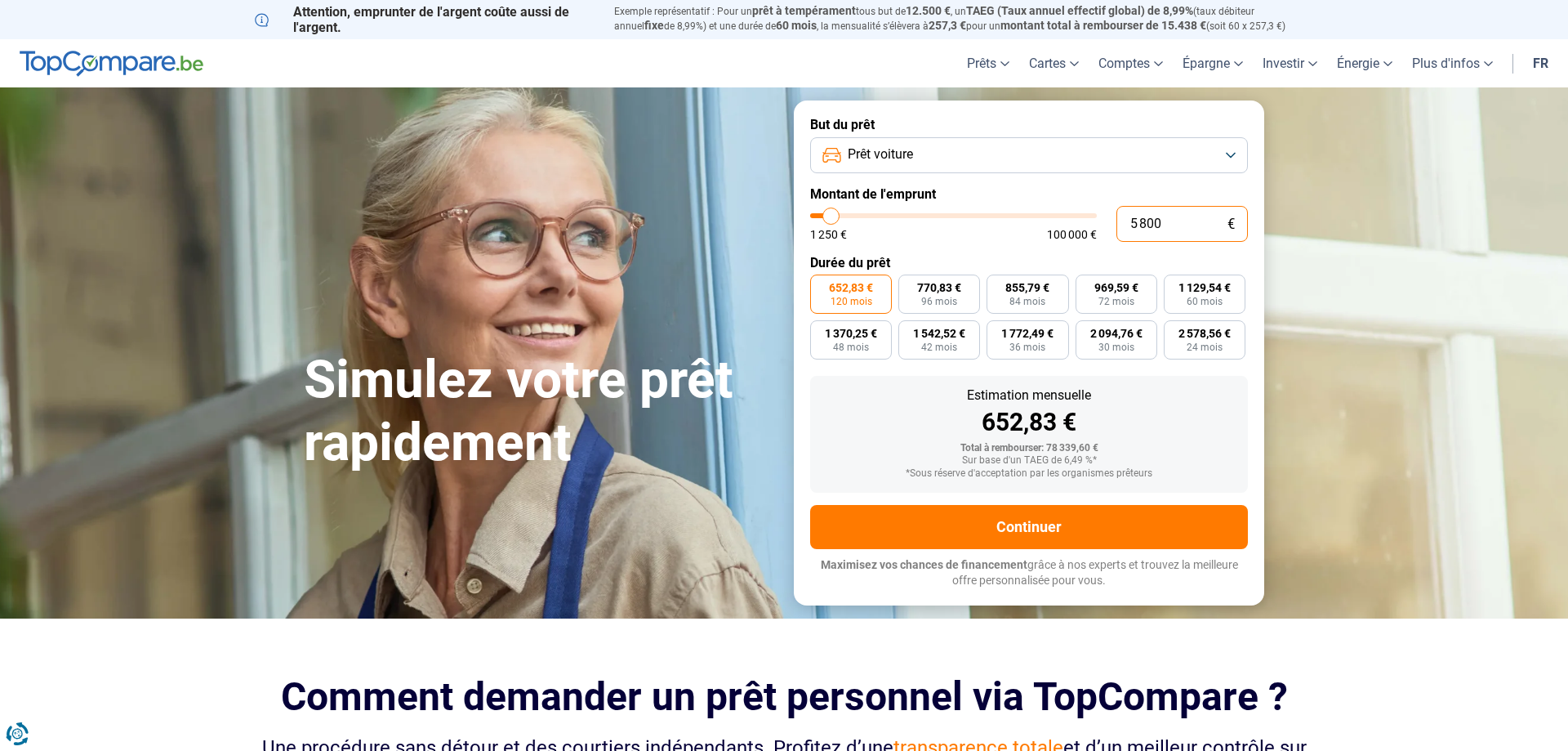
type input "1250"
type input "58"
type input "1250"
type input "5"
type input "1250"
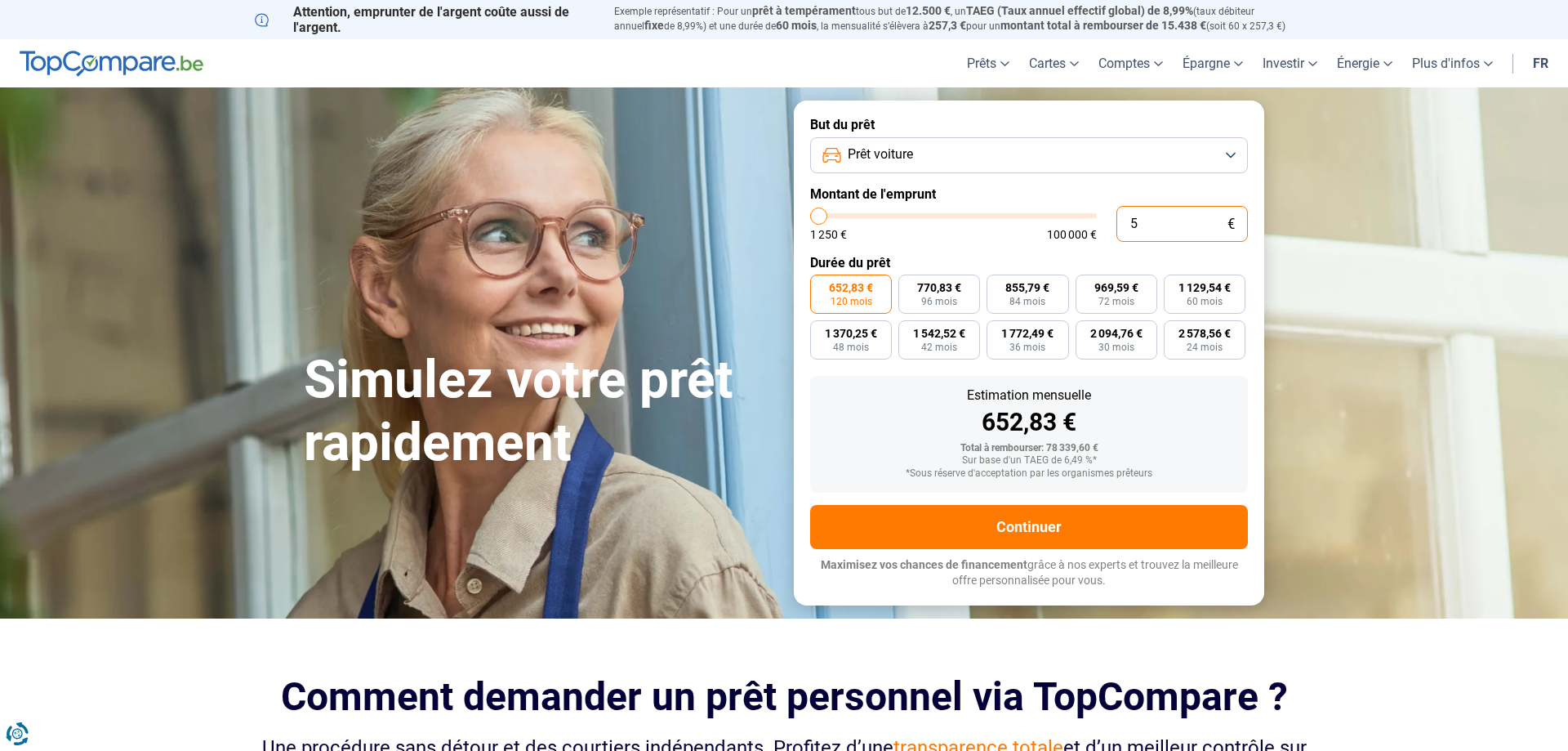
type input "0"
type input "1250"
type input "6"
type input "1250"
type input "64"
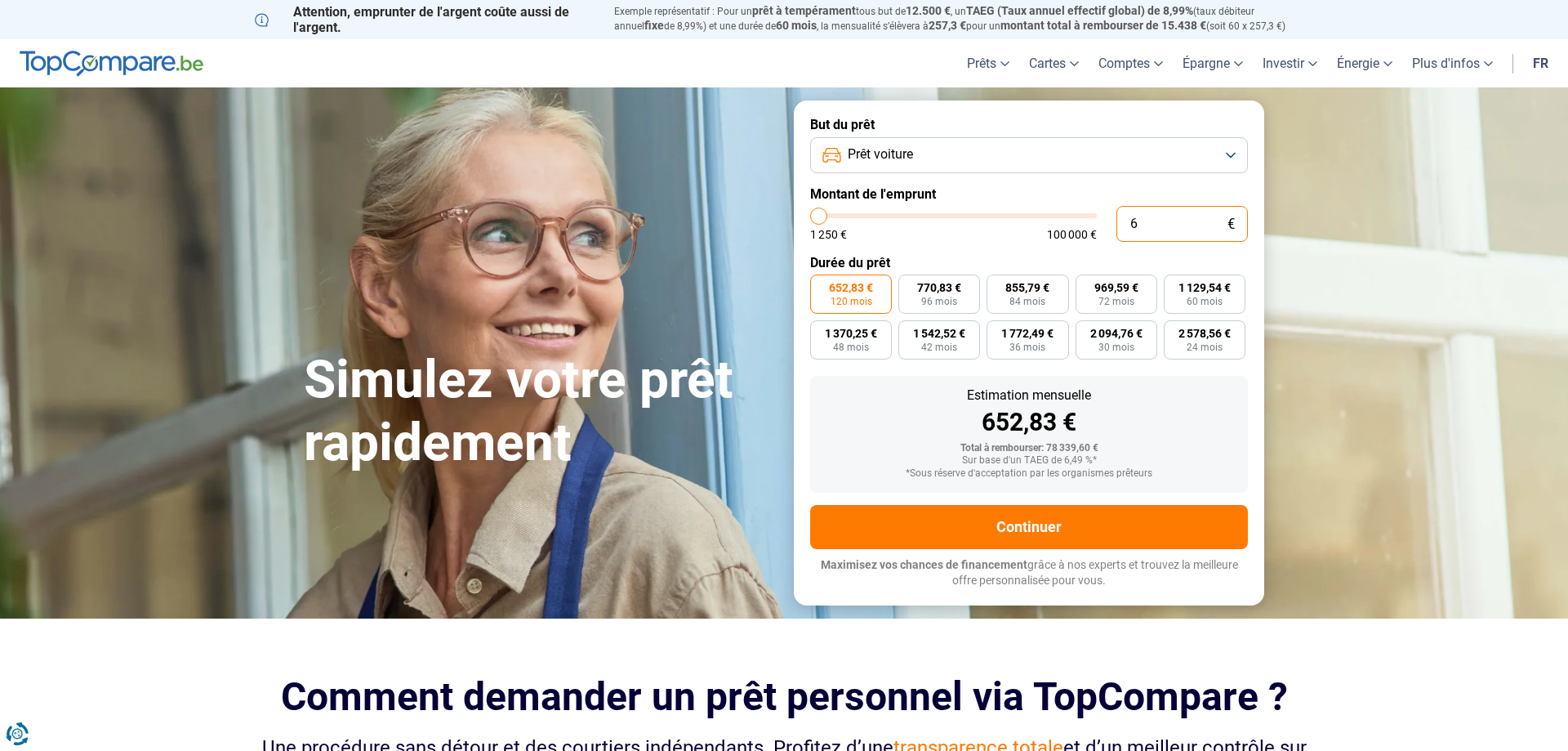
type input "1250"
type input "640"
type input "1250"
type input "6 400"
type input "6500"
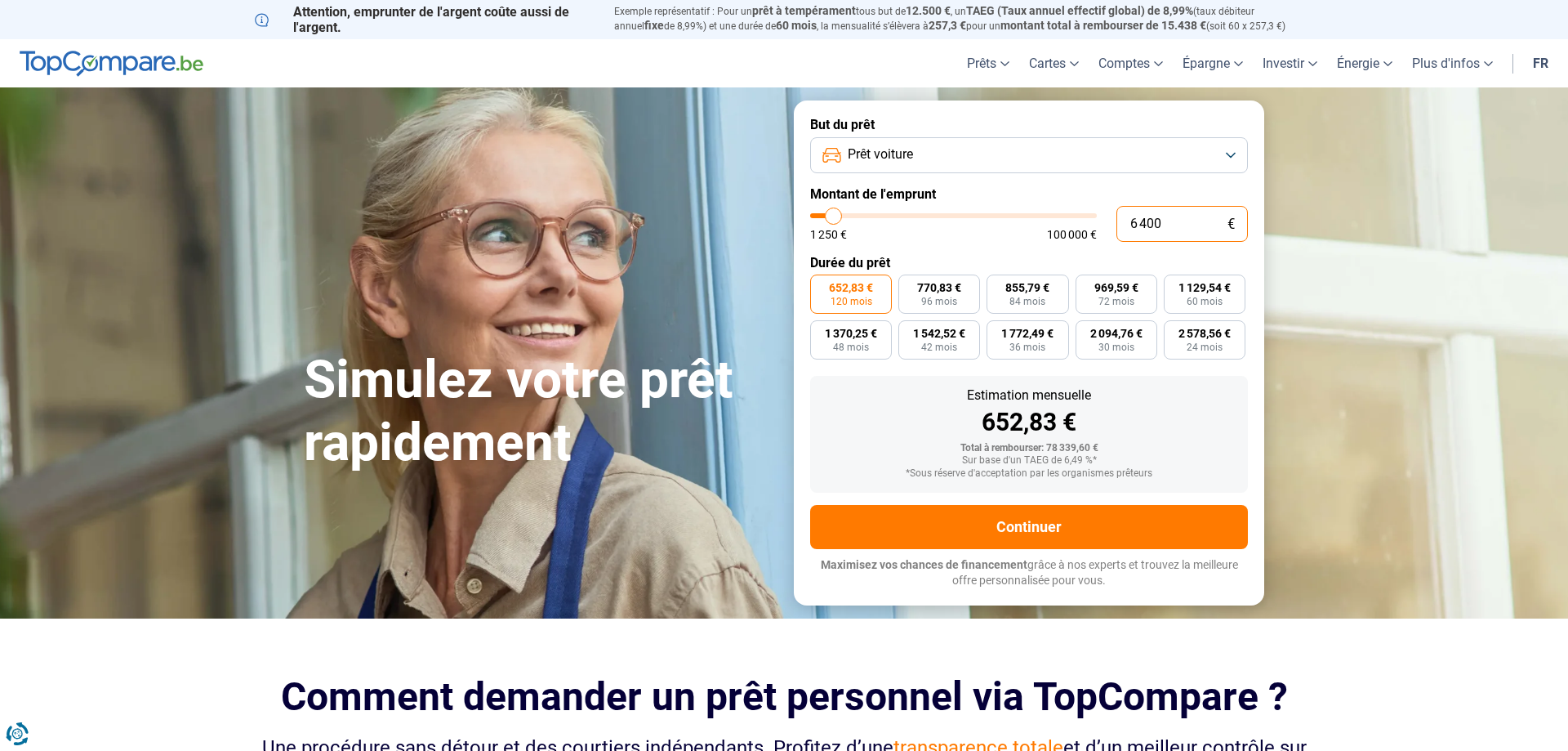
type input "64 000"
type input "64000"
type input "6 400"
type input "6500"
type input "640"
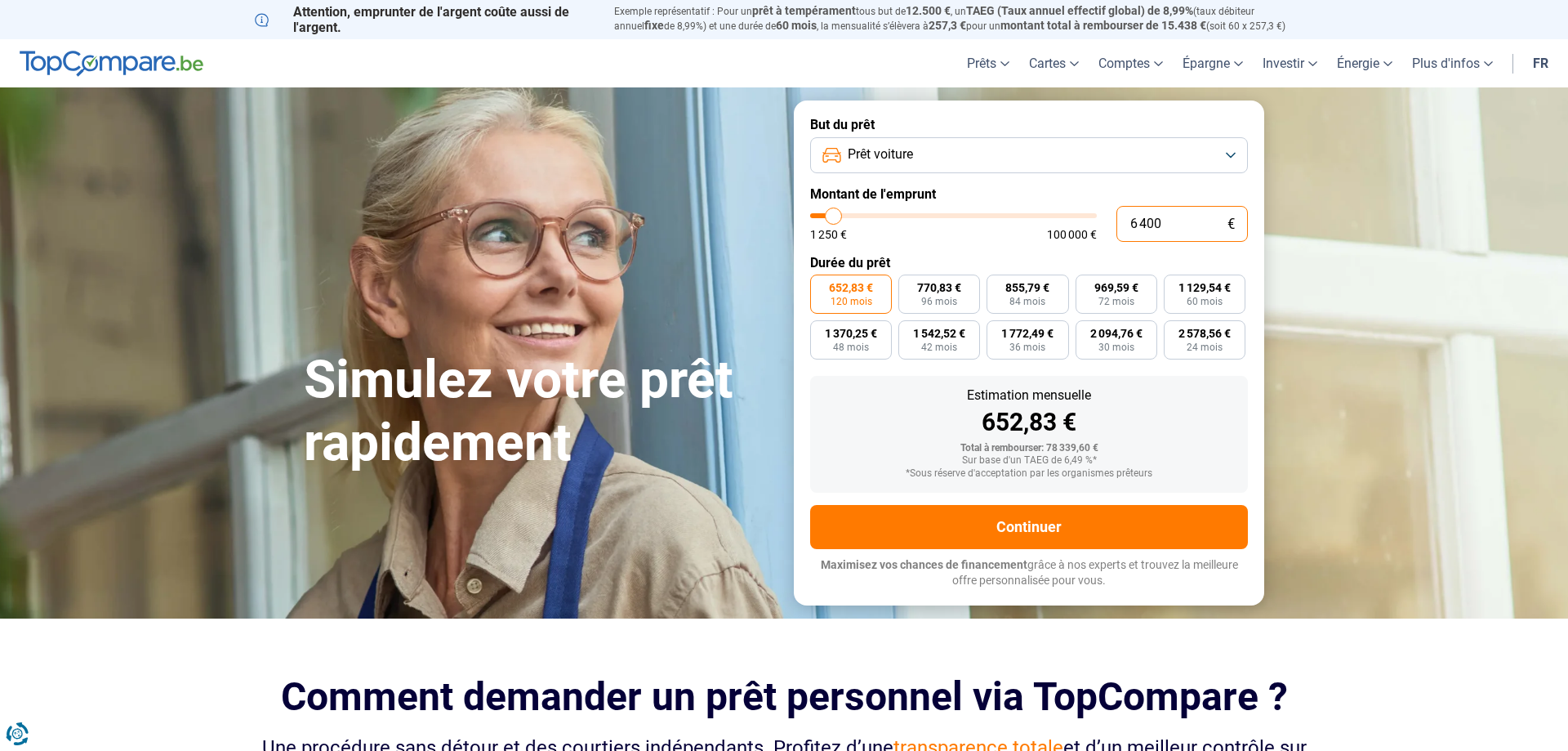
type input "1250"
type input "64"
type input "1250"
type input "6"
type input "1250"
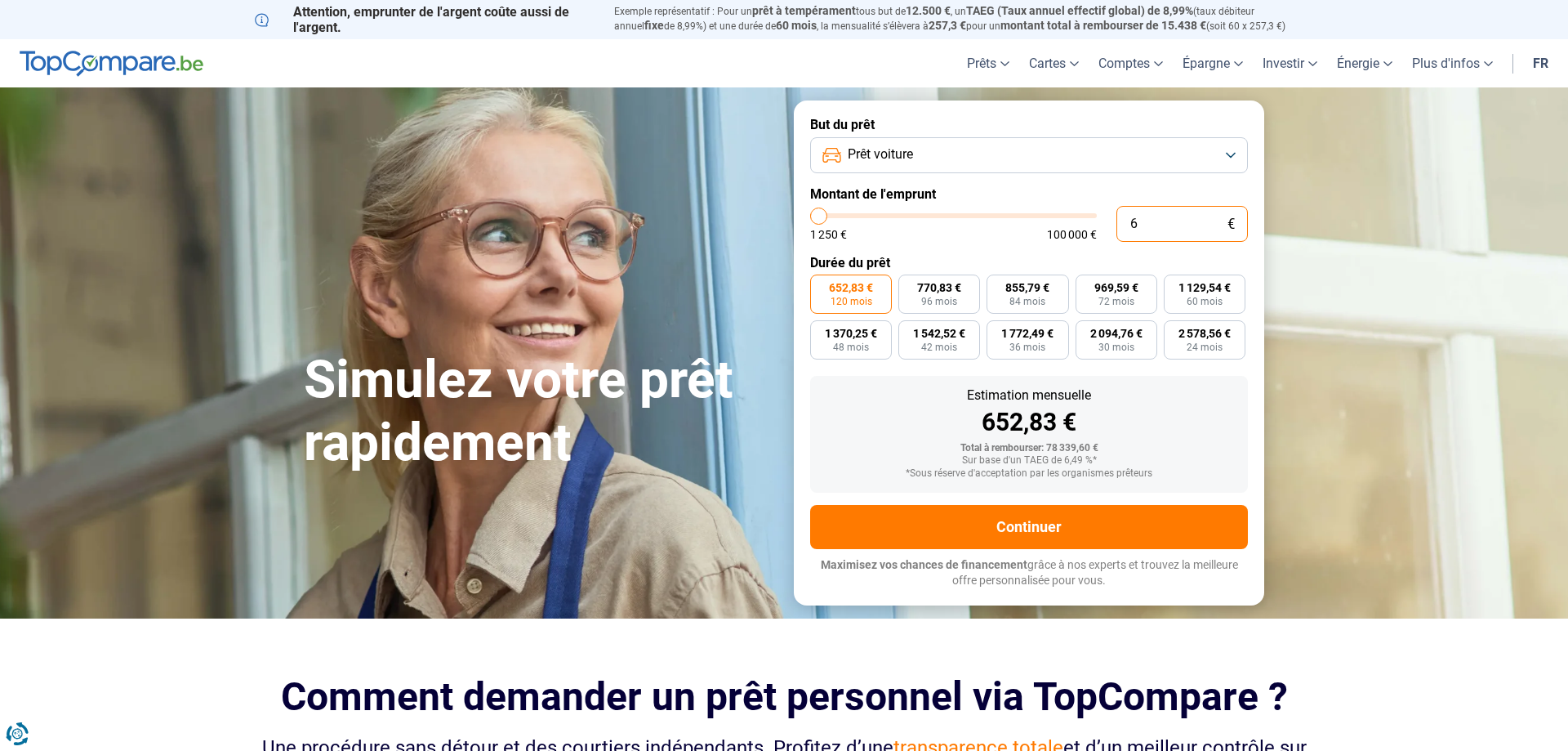
type input "0"
type input "1250"
type input "1 250"
type input "1250"
radio input "true"
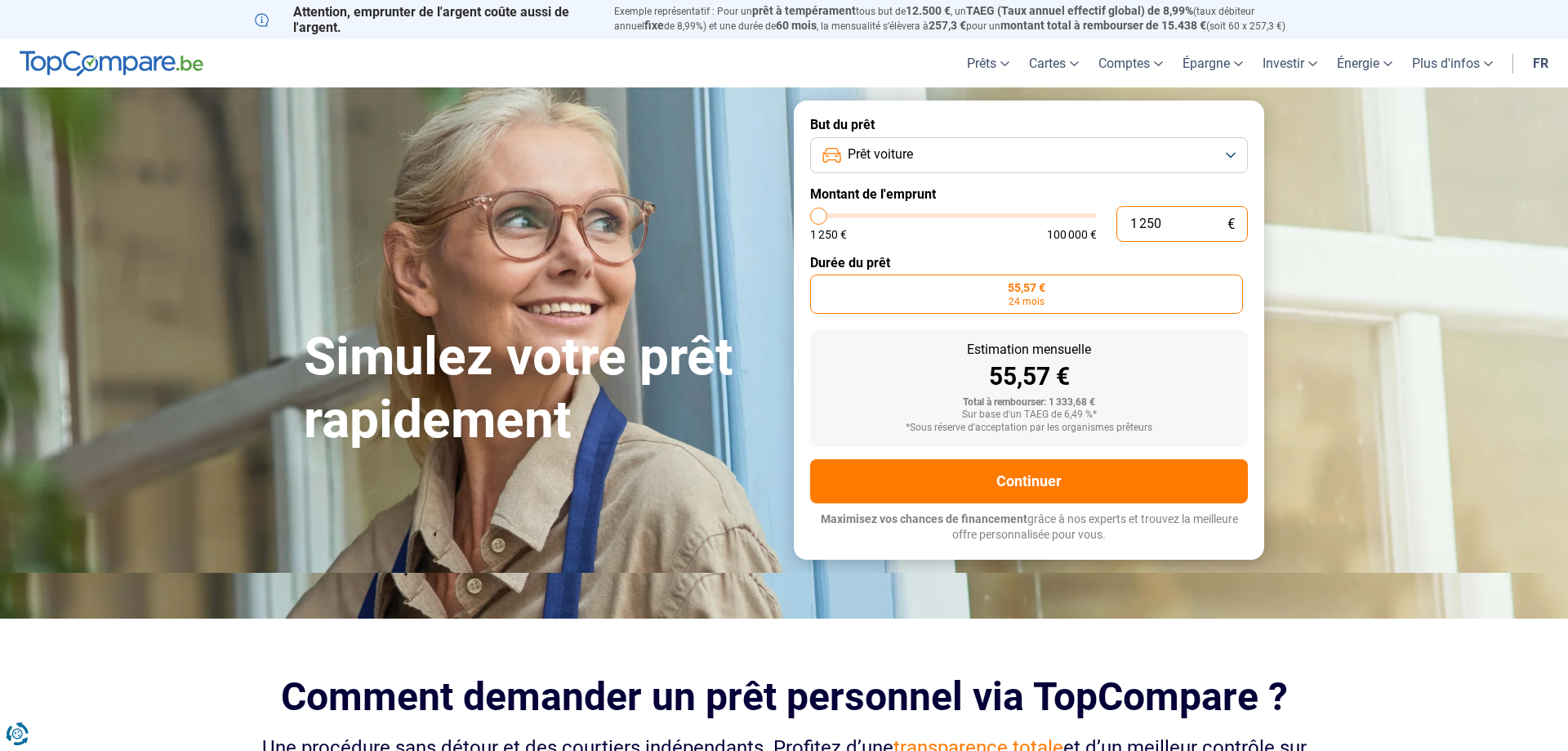
type input "12 506"
type input "12500"
type input "125 068"
type input "100000"
type input "100 000"
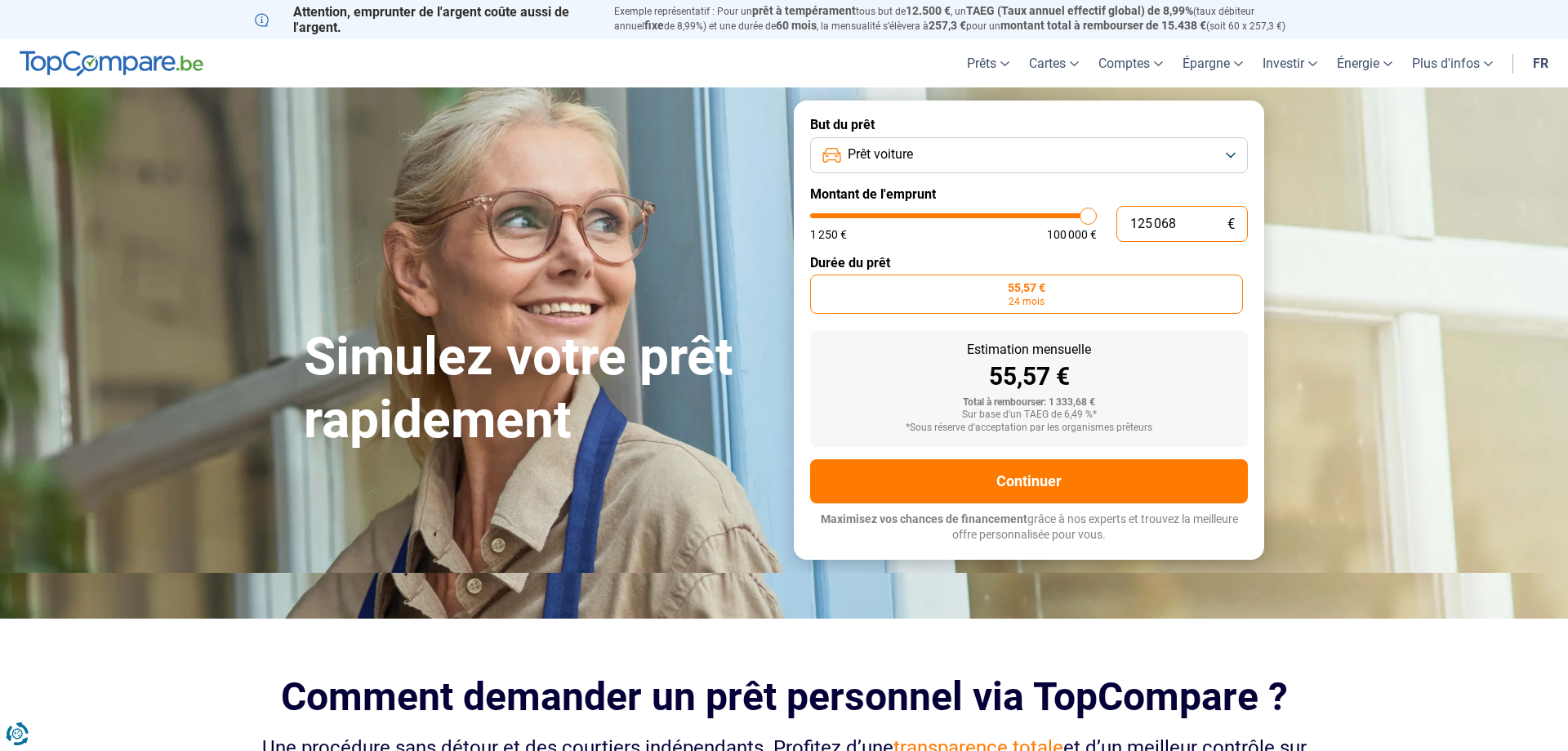
type input "100000"
radio input "false"
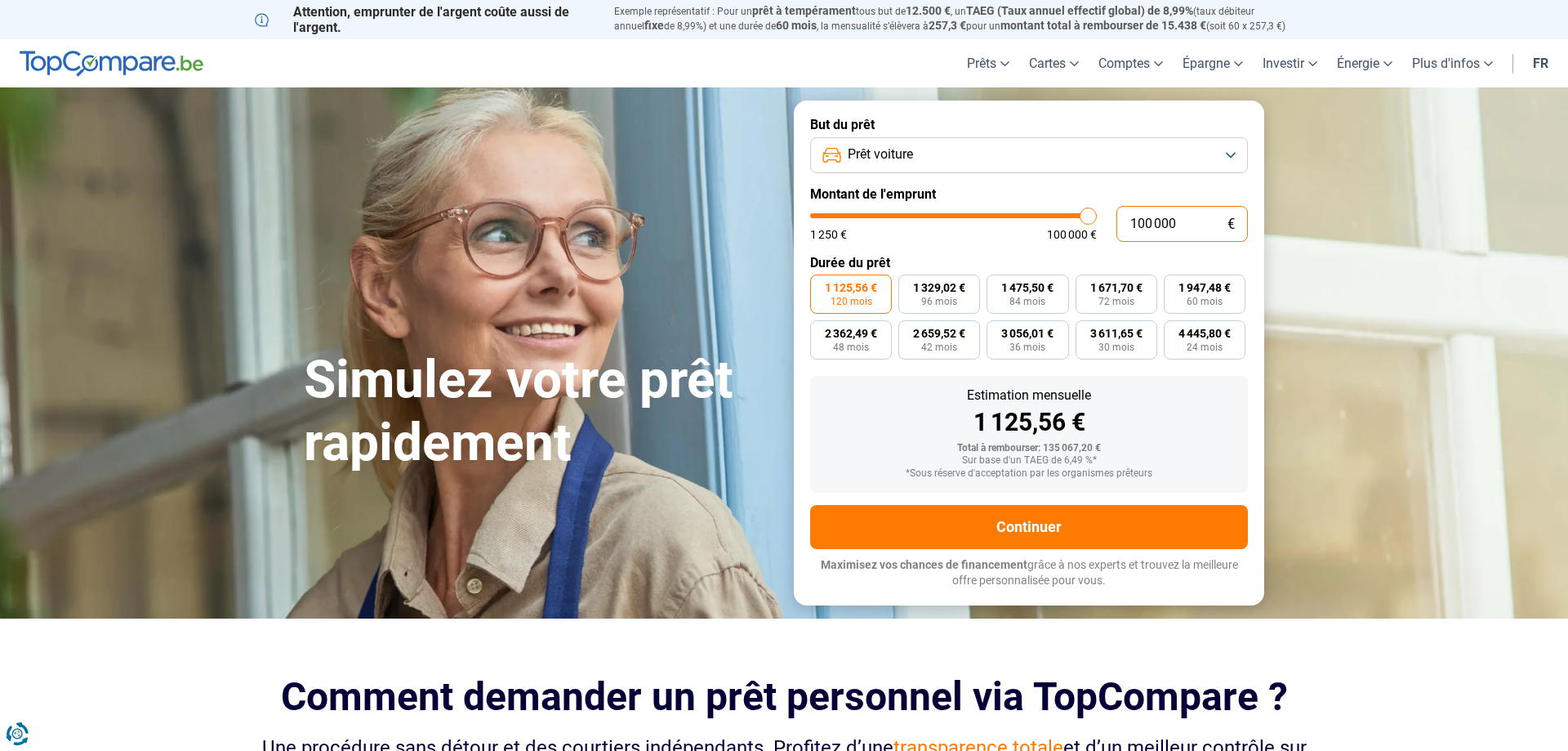
drag, startPoint x: 1210, startPoint y: 226, endPoint x: 1044, endPoint y: 213, distance: 166.5
click at [1116, 213] on input "100 000" at bounding box center [1182, 223] width 132 height 36
type input "6"
type input "1250"
type input "68"
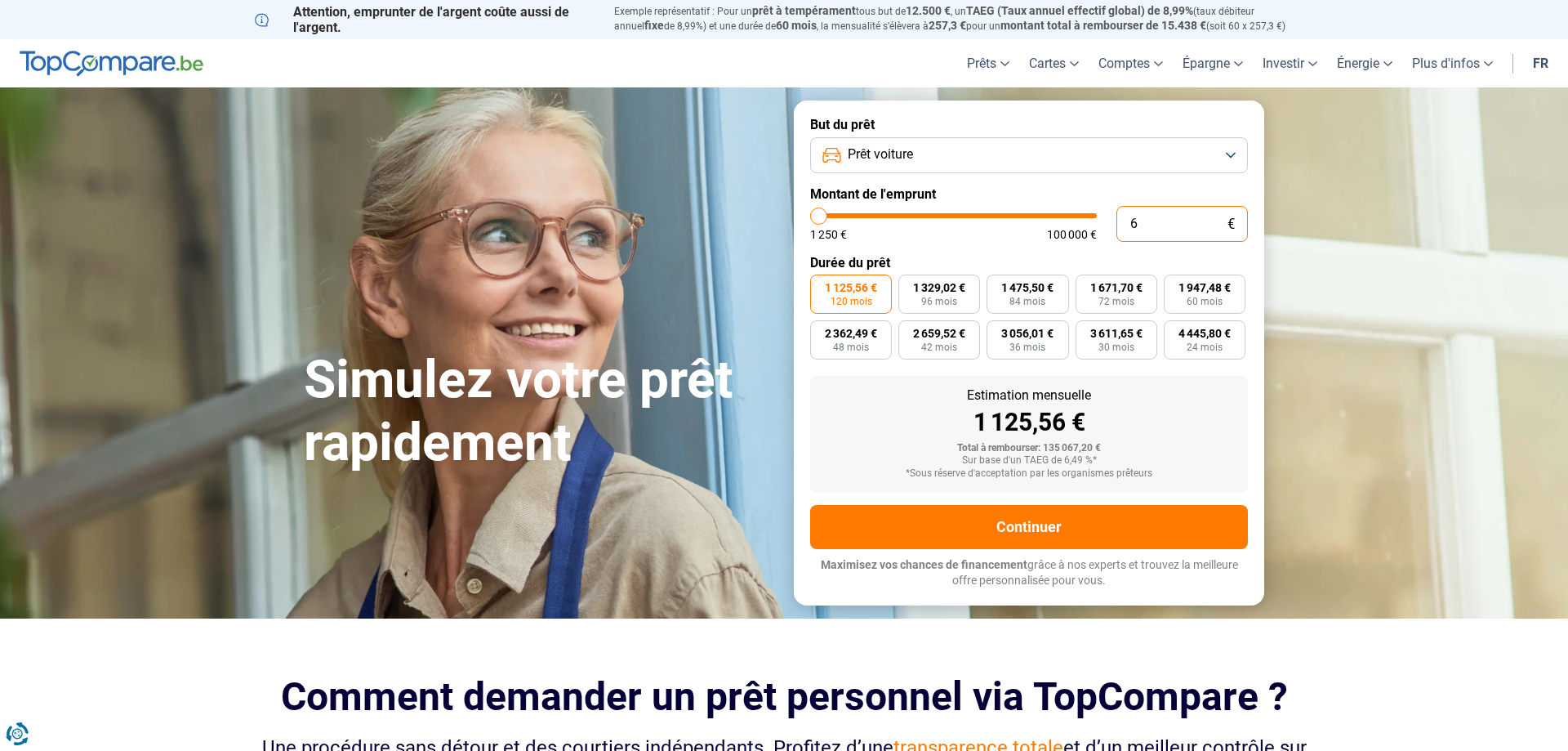
type input "1250"
type input "680"
type input "1250"
type input "6 800"
type input "6750"
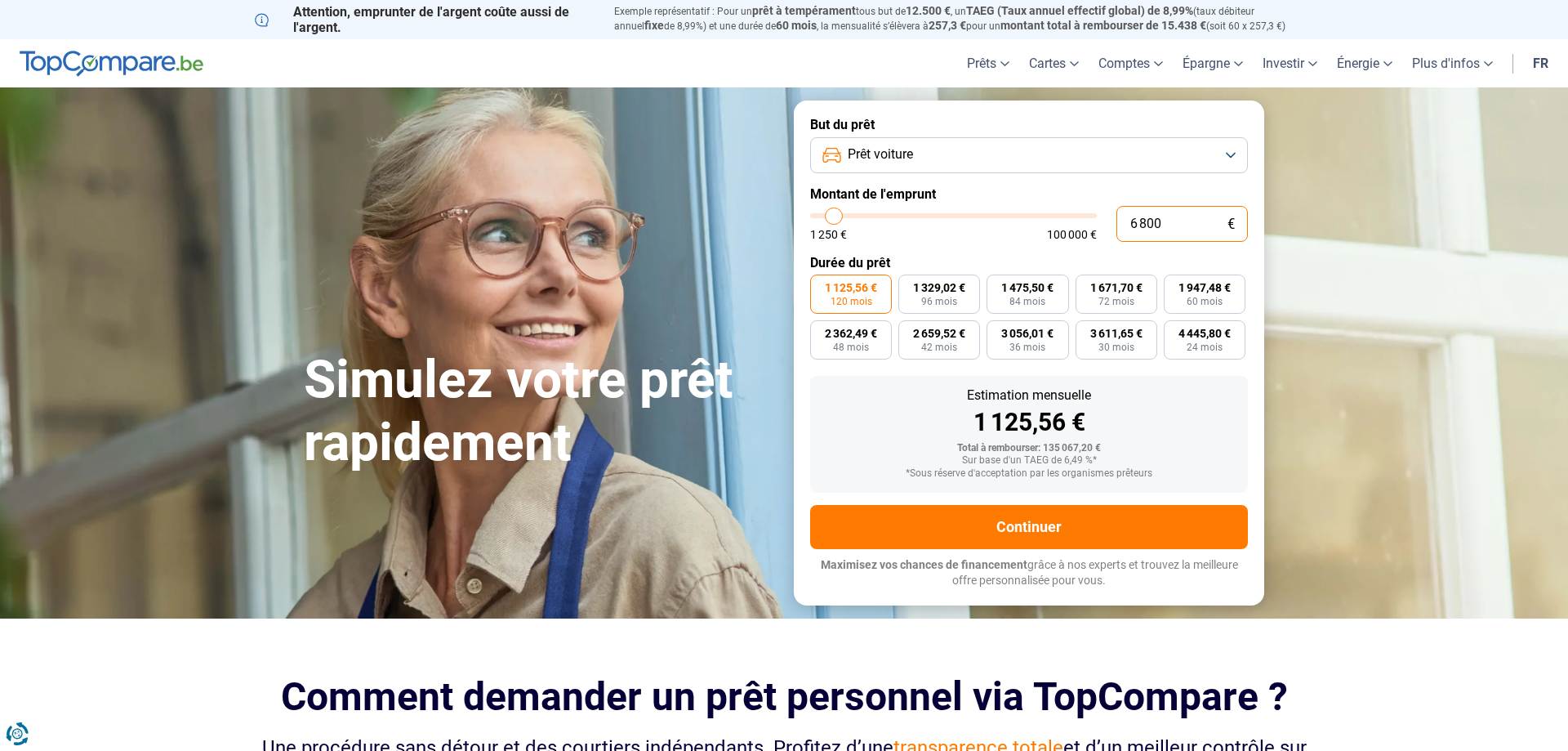
type input "68 000"
type input "68000"
click at [1220, 411] on div "765,38 €" at bounding box center [1029, 422] width 411 height 25
drag, startPoint x: 1168, startPoint y: 217, endPoint x: 994, endPoint y: 217, distance: 174.0
click at [1116, 217] on input "68 000" at bounding box center [1182, 223] width 132 height 36
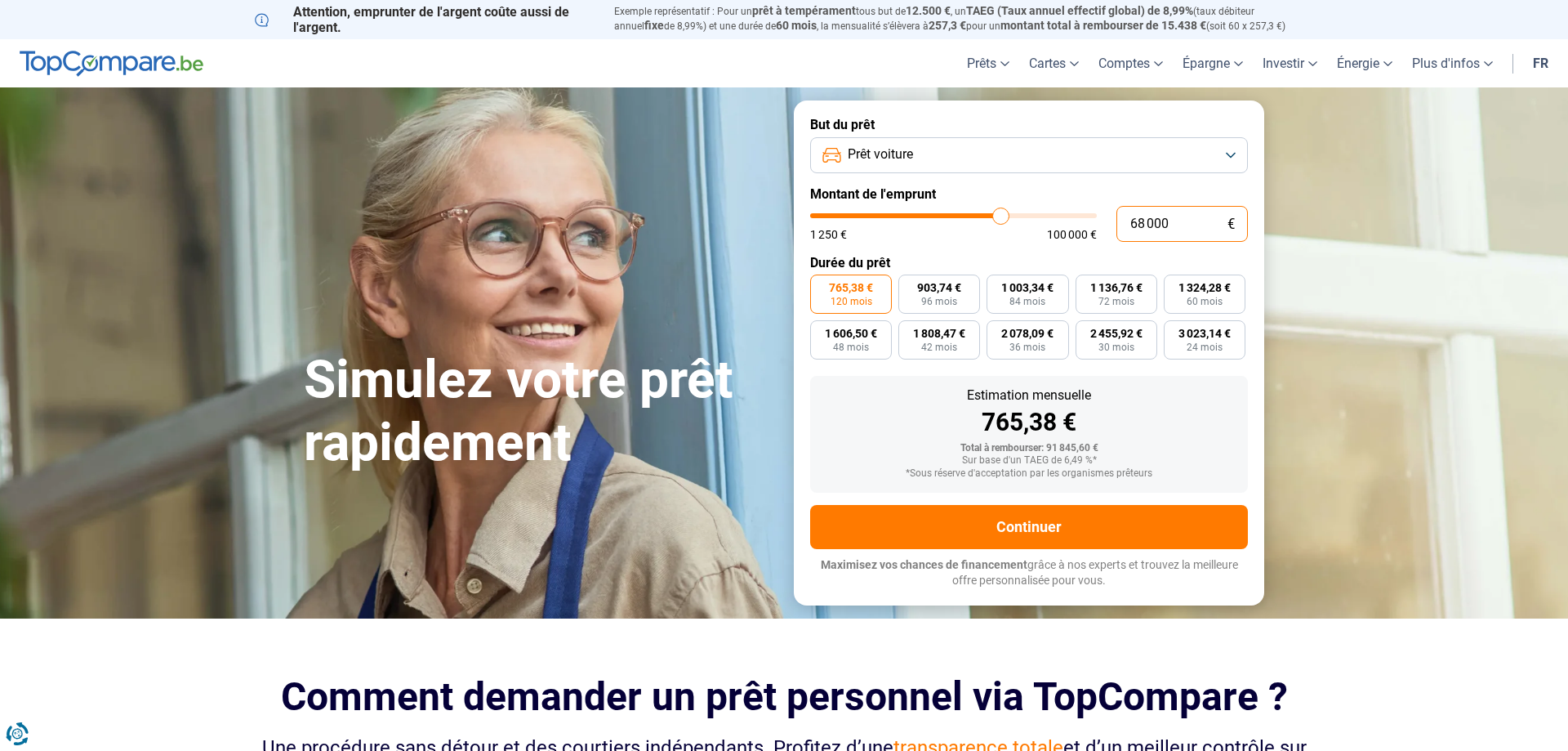
type input "5"
type input "1250"
type input "58"
type input "1250"
type input "580"
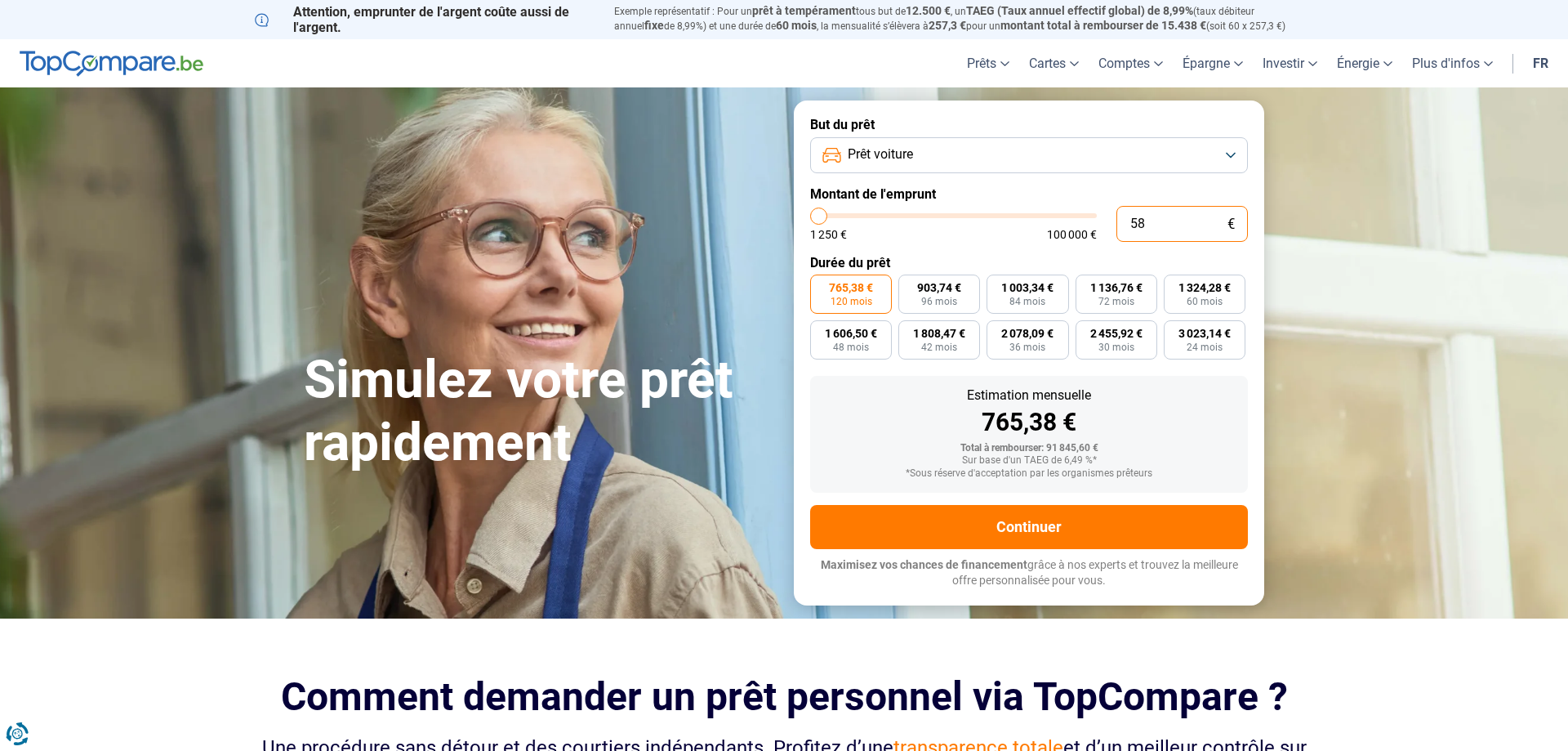
type input "1250"
type input "5 800"
type input "5750"
type input "58 000"
type input "58000"
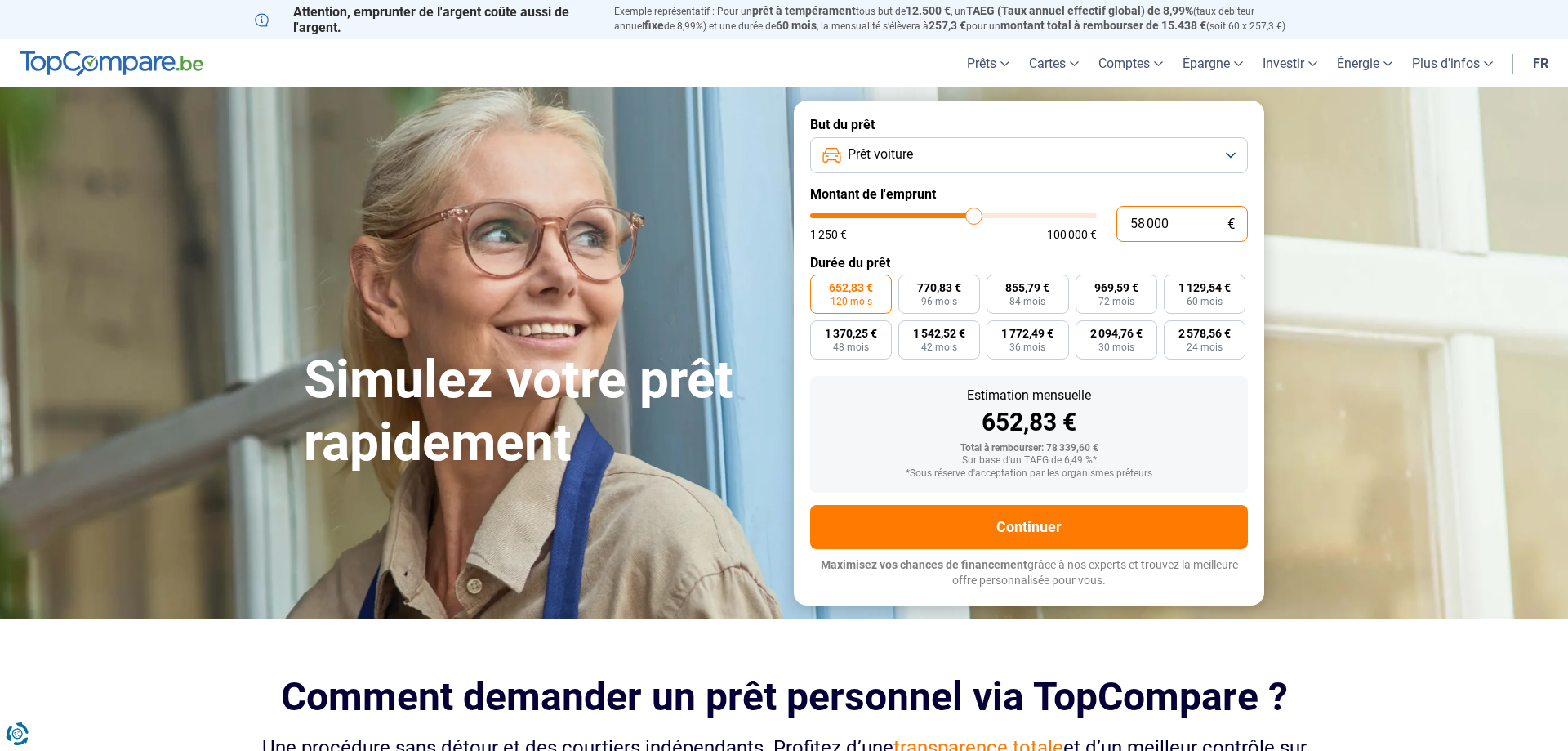
click at [1146, 222] on input "58 000" at bounding box center [1182, 223] width 132 height 36
type input "5 000"
type input "5000"
type input "55 000"
type input "55000"
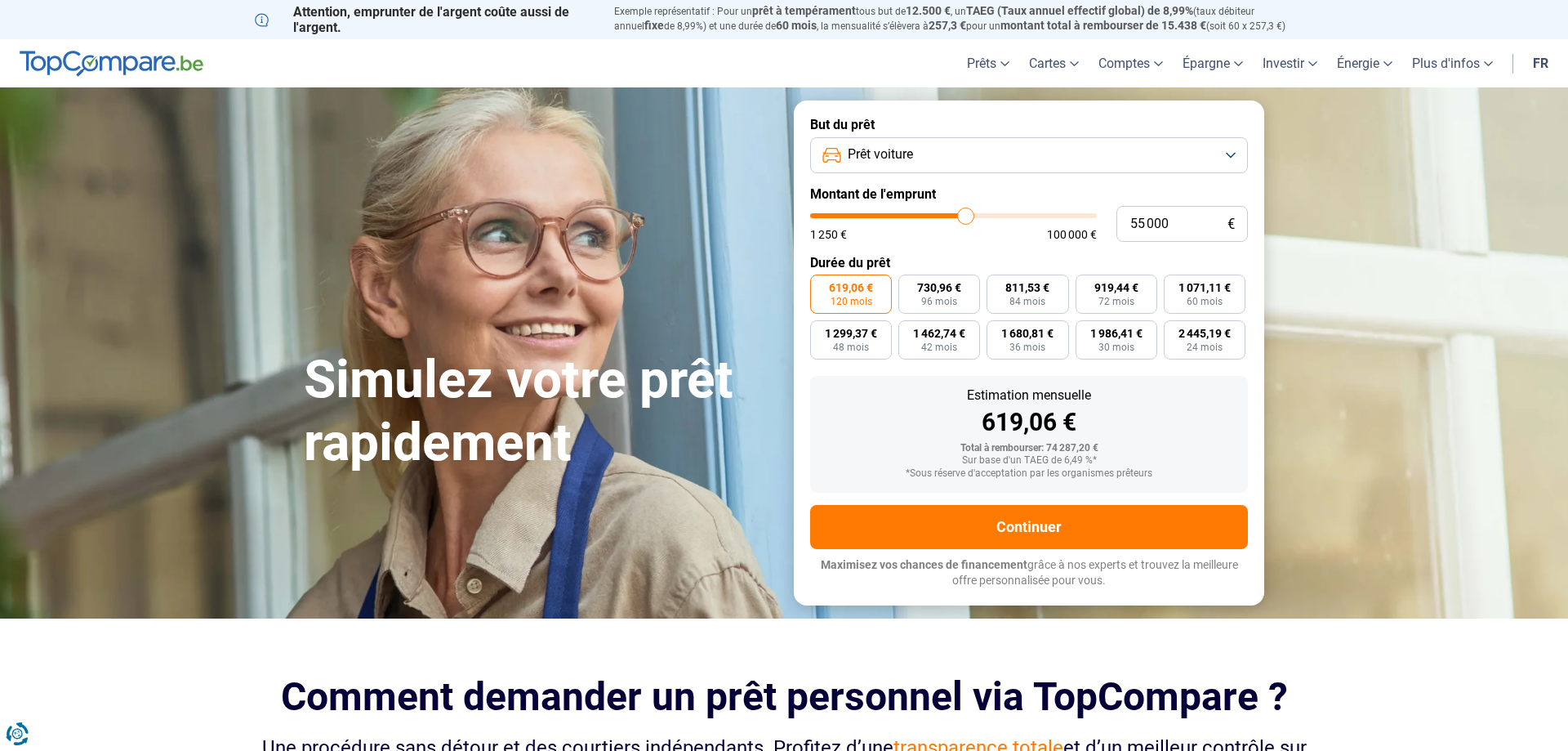
click at [1222, 374] on form "But du prêt Prêt voiture Montant de l'emprunt 55 000 € 1 250 € 100 000 € Durée …" at bounding box center [1029, 352] width 470 height 504
click at [1146, 221] on input "55 000" at bounding box center [1182, 223] width 132 height 36
type input "5 000"
type input "5000"
type input "58 000"
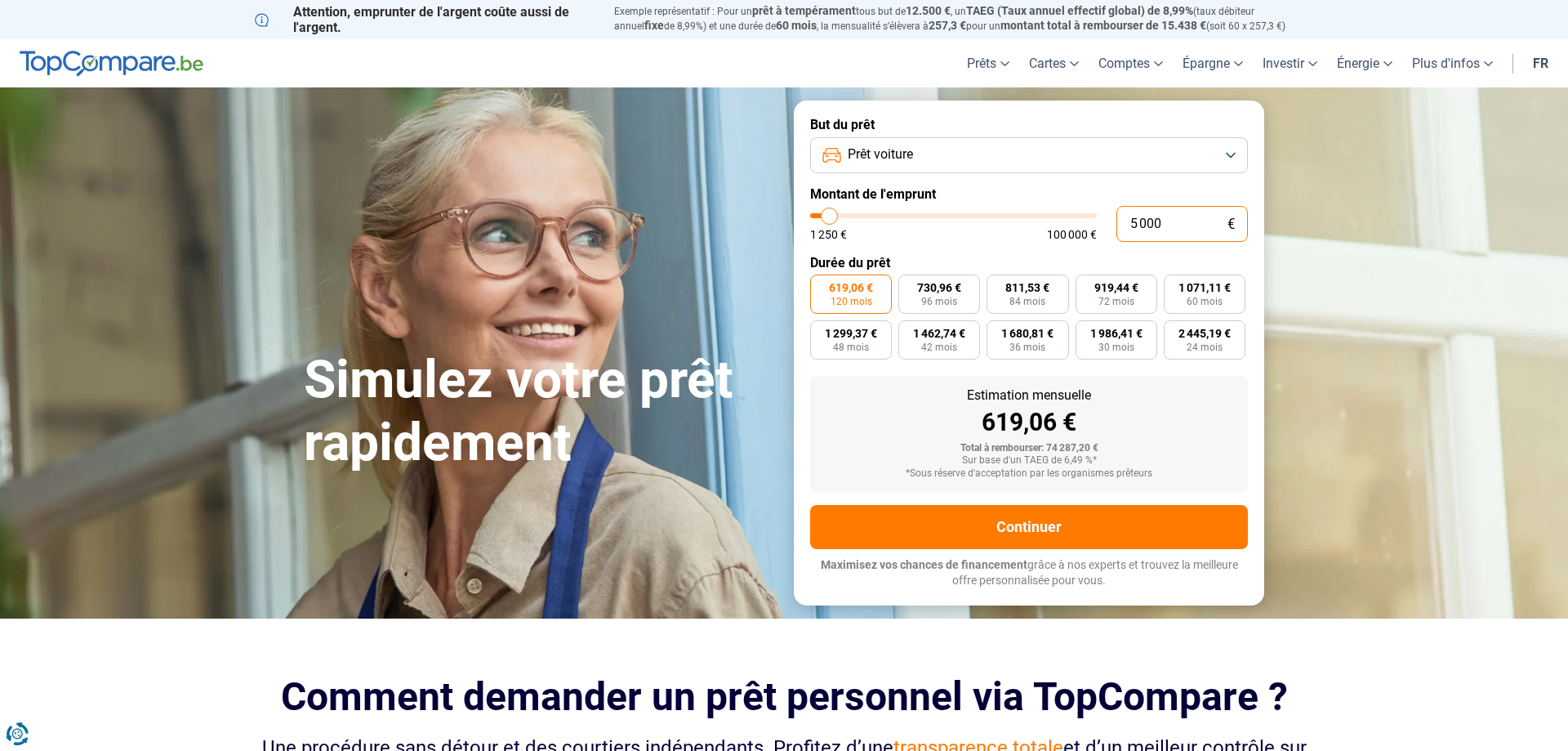
type input "58000"
type input "58 000"
click at [1366, 392] on section "Simulez votre prêt rapidement Simulez votre prêt rapidement But du prêt Prêt vo…" at bounding box center [784, 352] width 1568 height 530
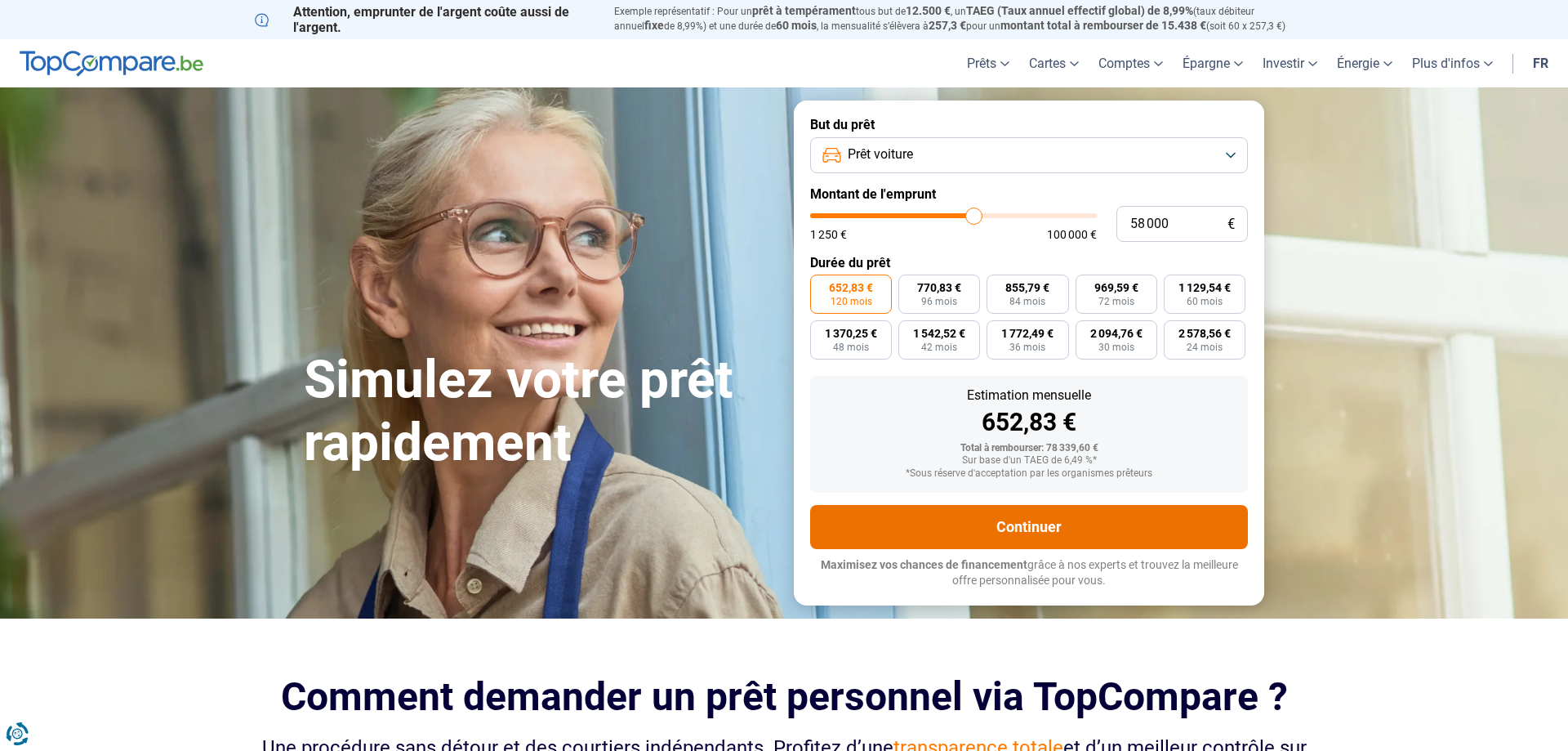
click at [1100, 530] on button "Continuer" at bounding box center [1028, 527] width 438 height 44
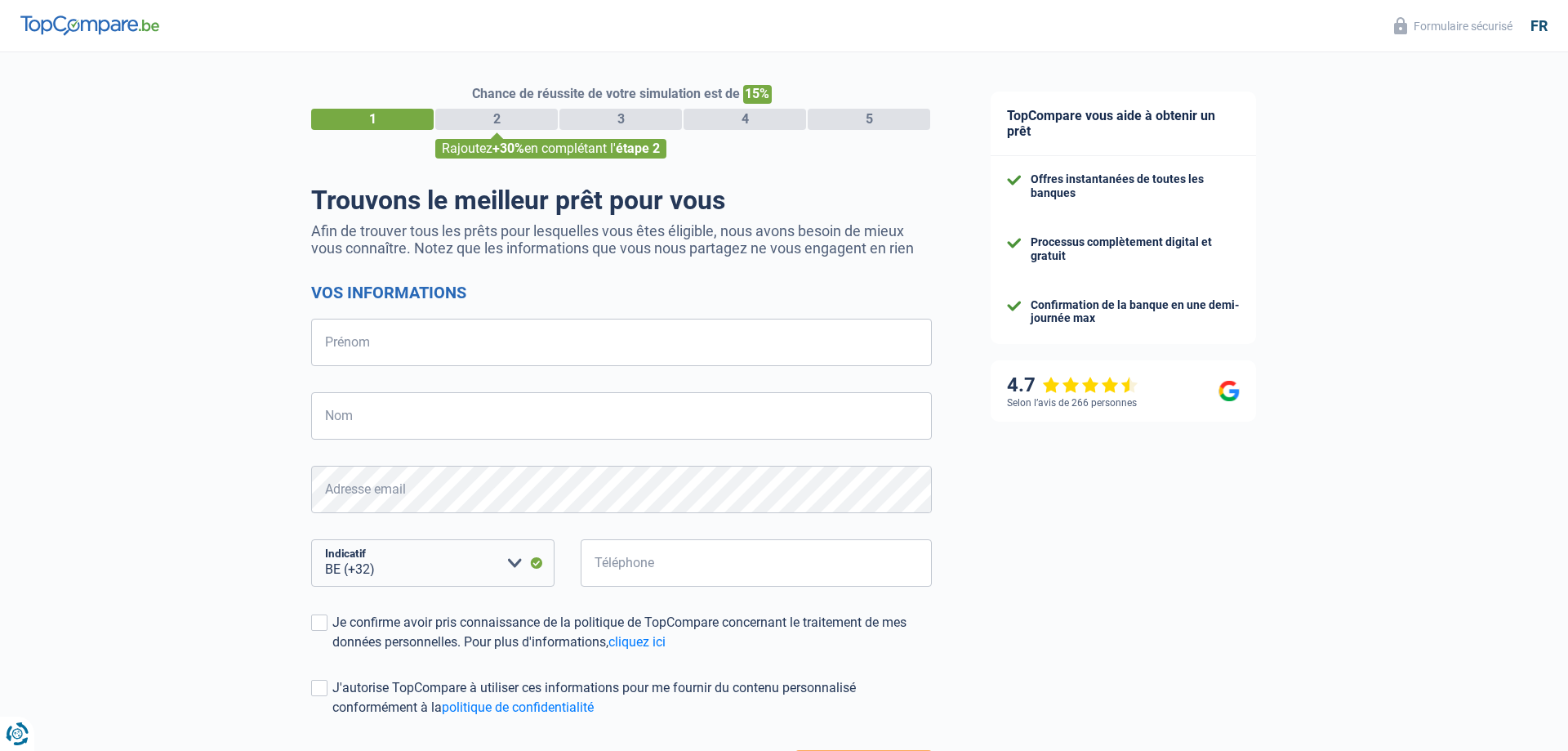
select select "32"
